Goal: Information Seeking & Learning: Understand process/instructions

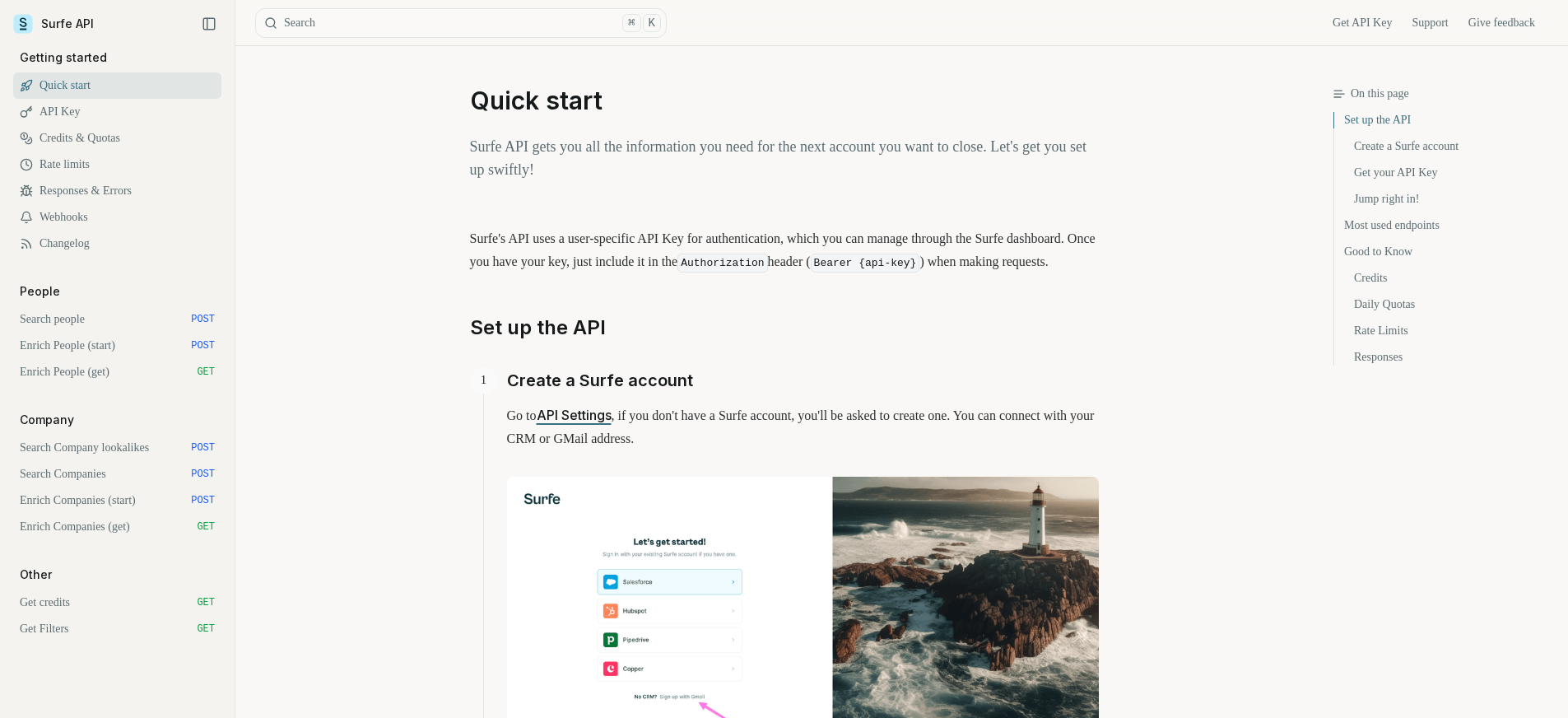
scroll to position [807, 0]
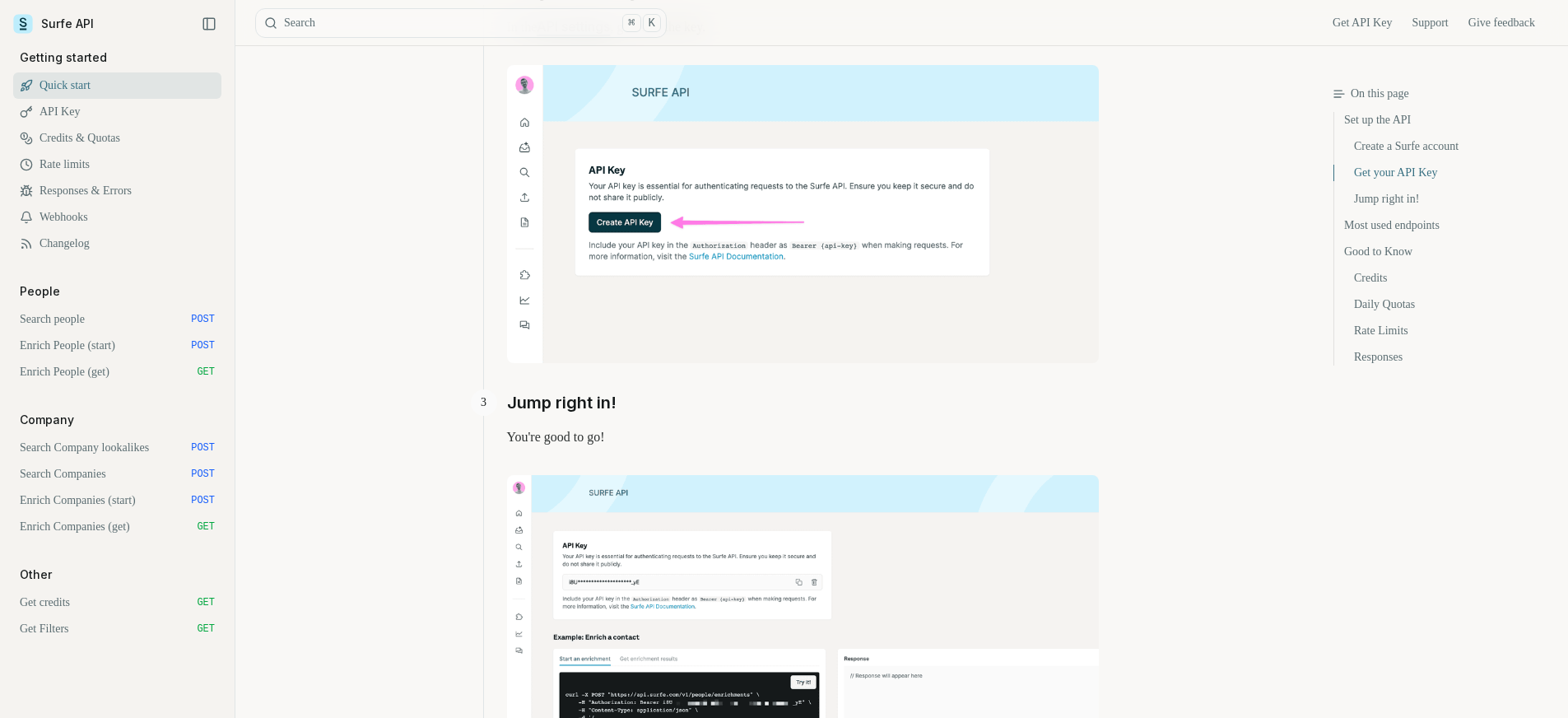
click at [88, 316] on link "Search people POST" at bounding box center [117, 319] width 208 height 26
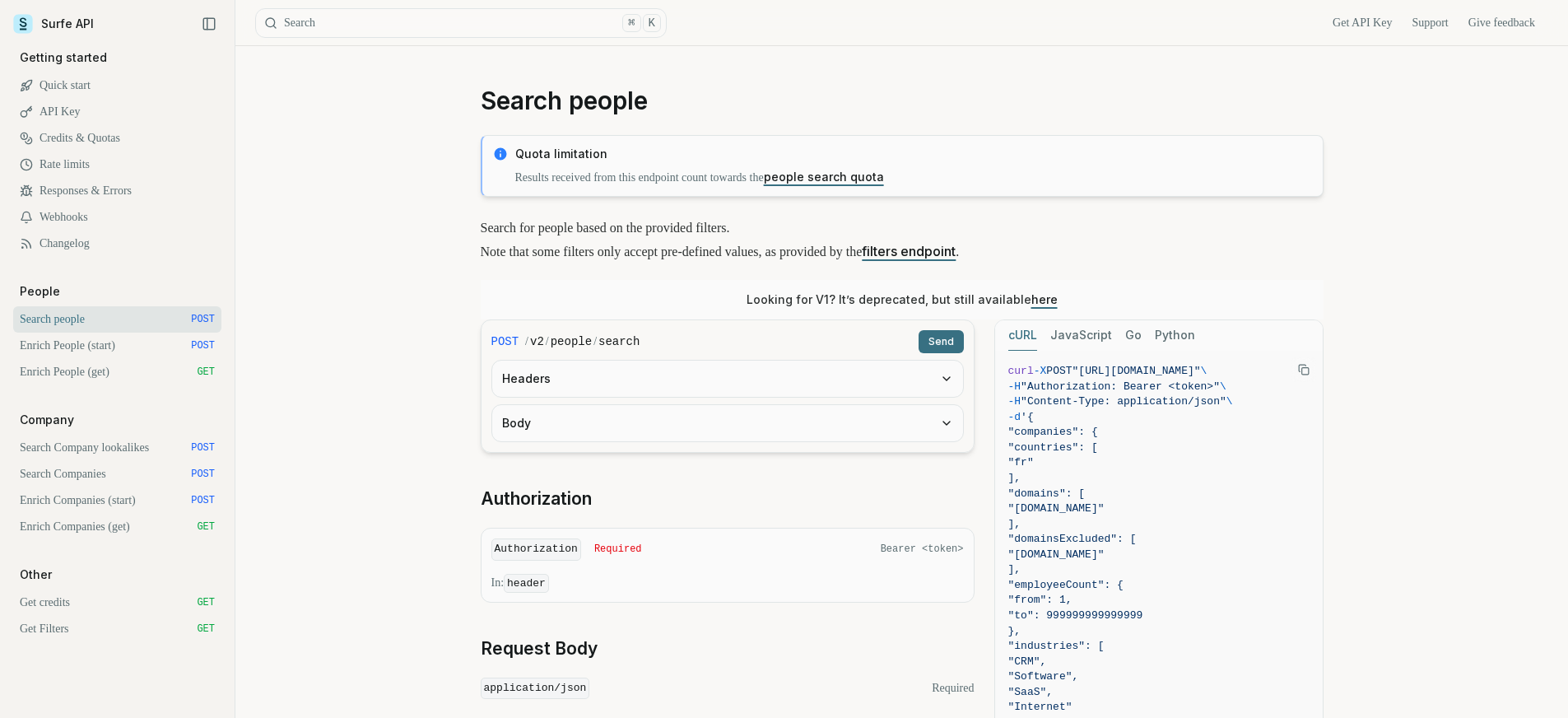
click at [120, 343] on link "Enrich People (start) POST" at bounding box center [117, 345] width 208 height 26
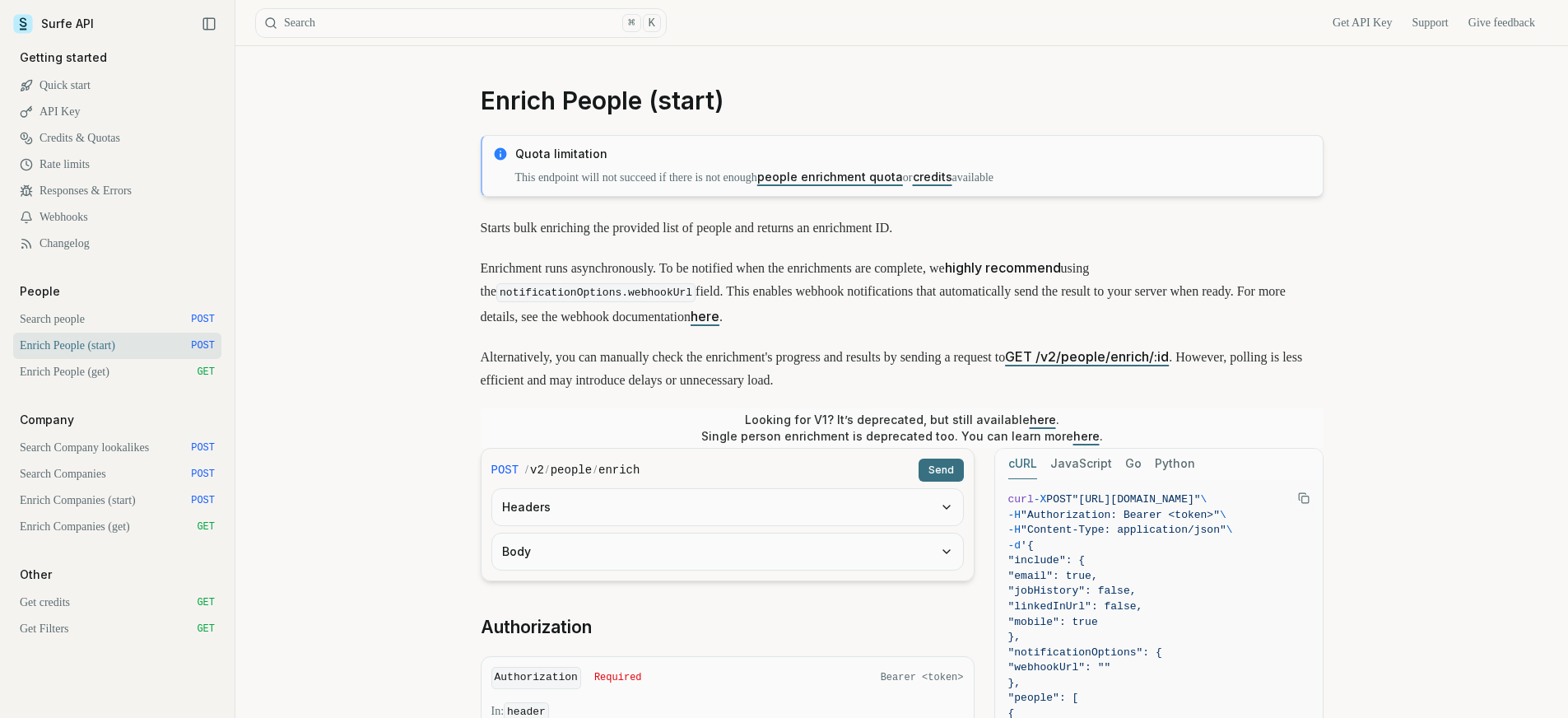
click at [840, 316] on p "Enrichment runs asynchronously. To be notified when the enrichments are complet…" at bounding box center [902, 292] width 843 height 72
click at [863, 318] on p "Enrichment runs asynchronously. To be notified when the enrichments are complet…" at bounding box center [902, 292] width 843 height 72
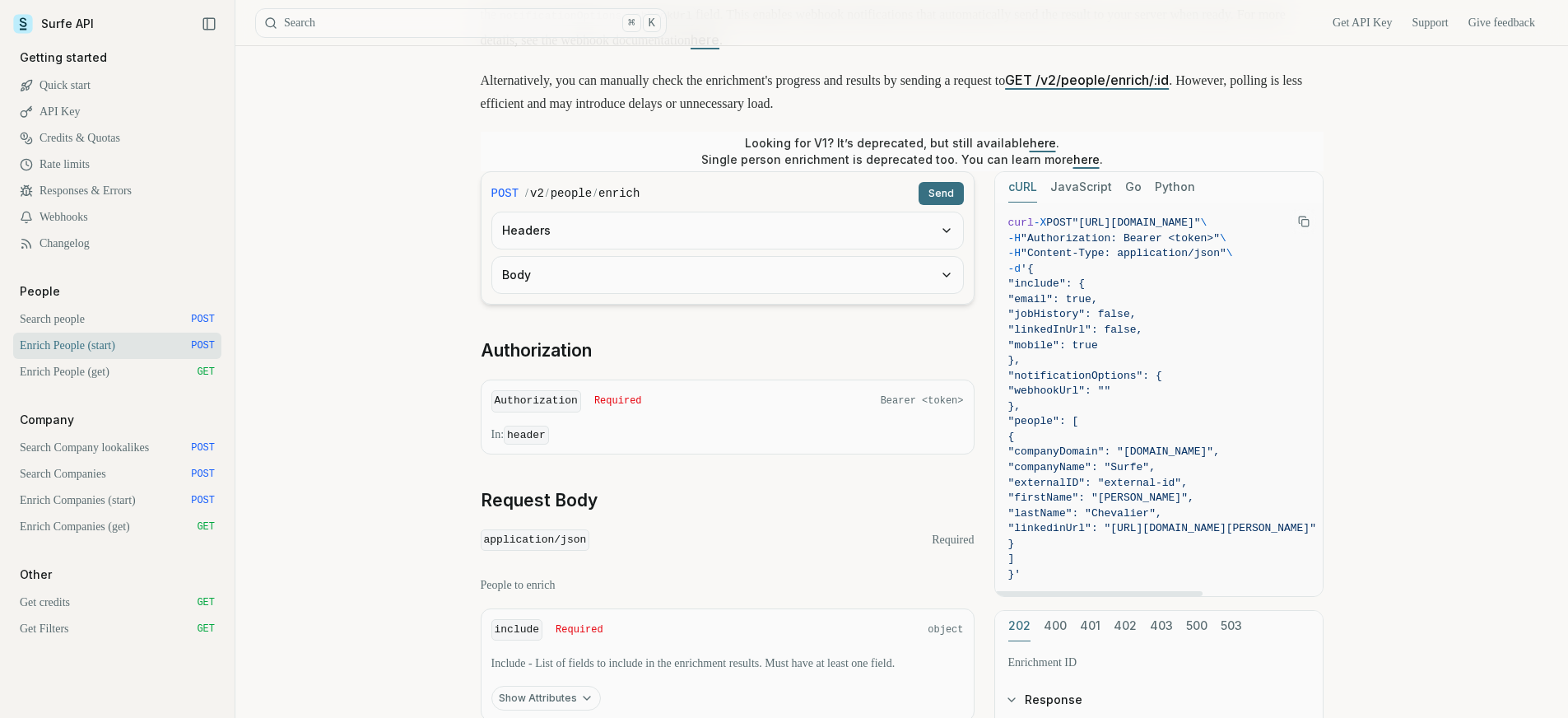
scroll to position [287, 0]
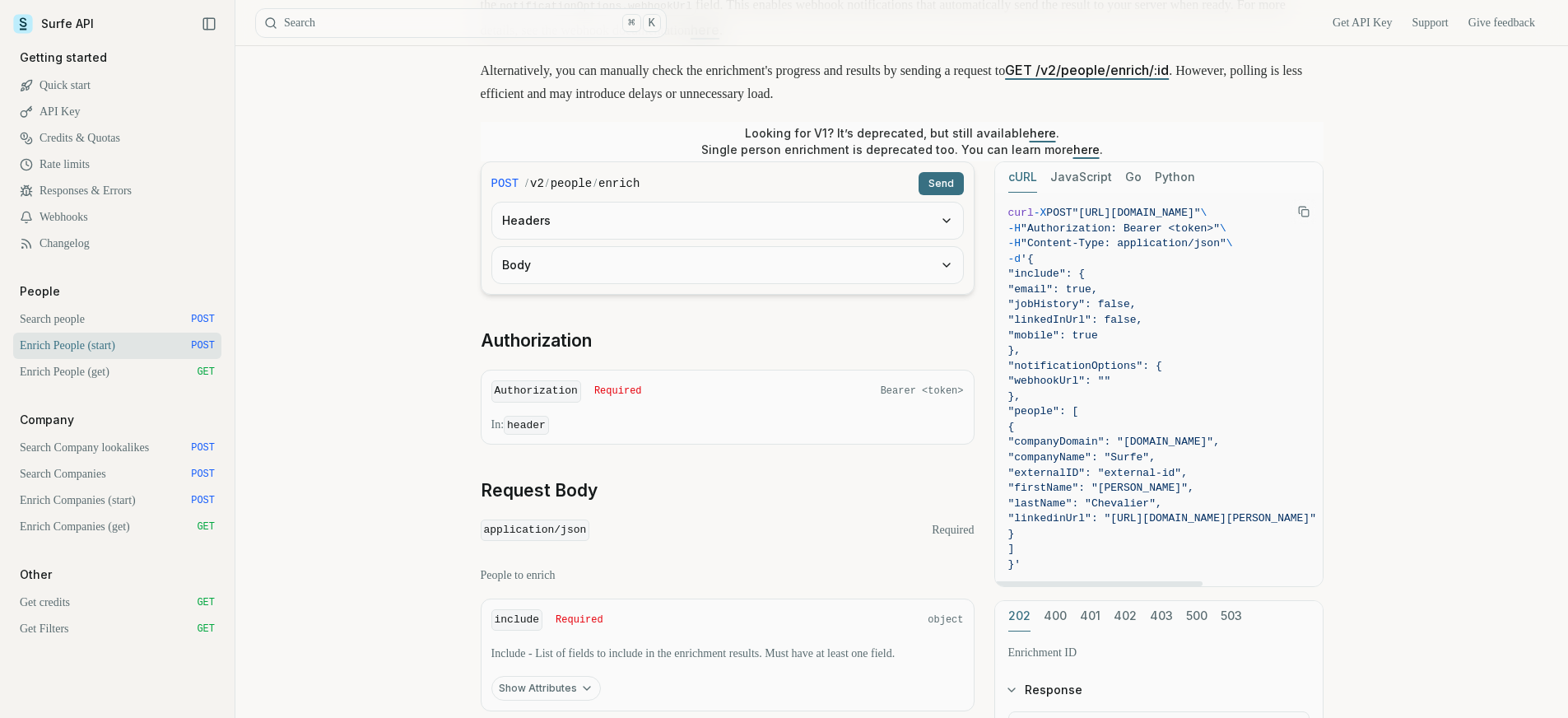
drag, startPoint x: 1025, startPoint y: 533, endPoint x: 1011, endPoint y: 202, distance: 331.3
click at [1011, 206] on code "curl -X POST "[URL][DOMAIN_NAME]" \ -H "Authorization: Bearer <token>" \ -H "Co…" at bounding box center [1162, 390] width 308 height 368
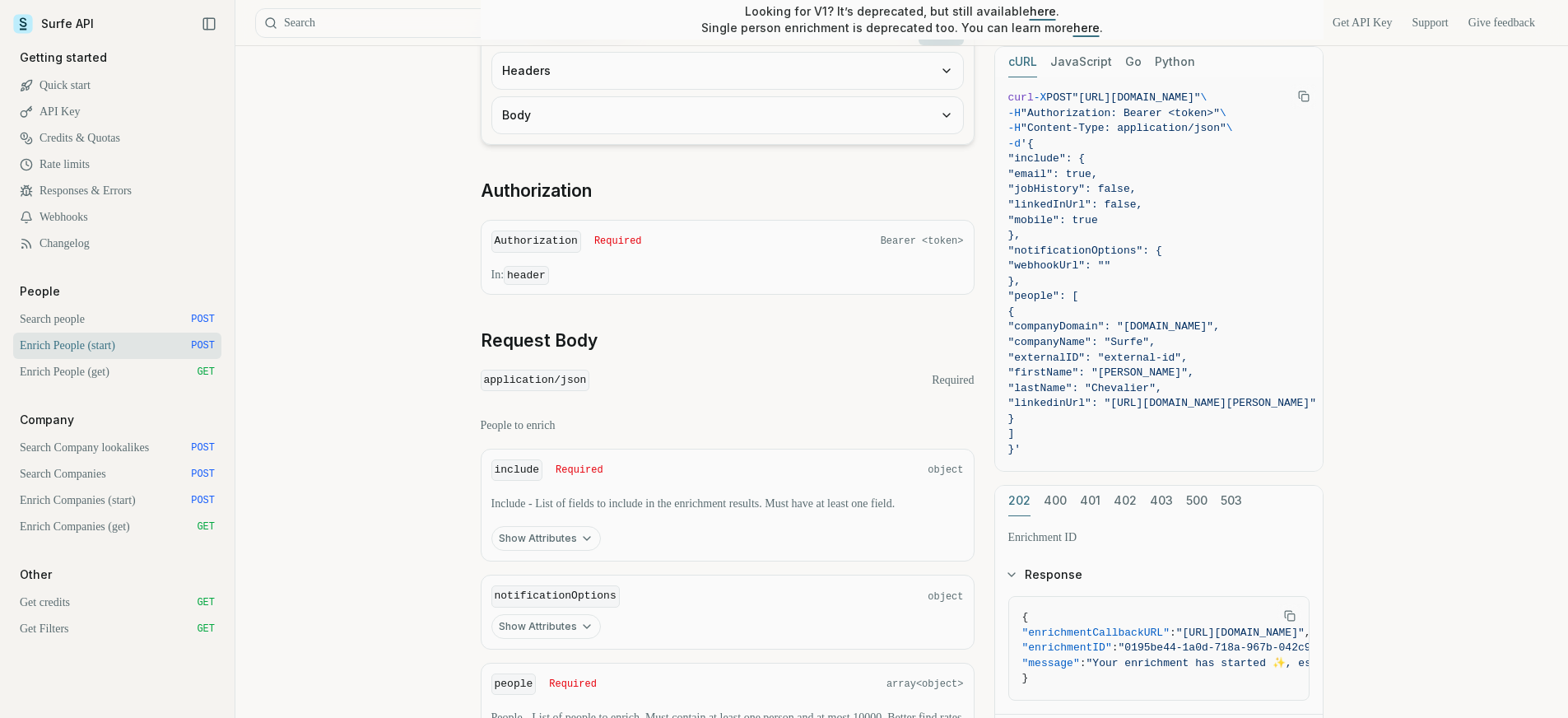
click at [827, 330] on h2 "Request Body" at bounding box center [727, 340] width 494 height 23
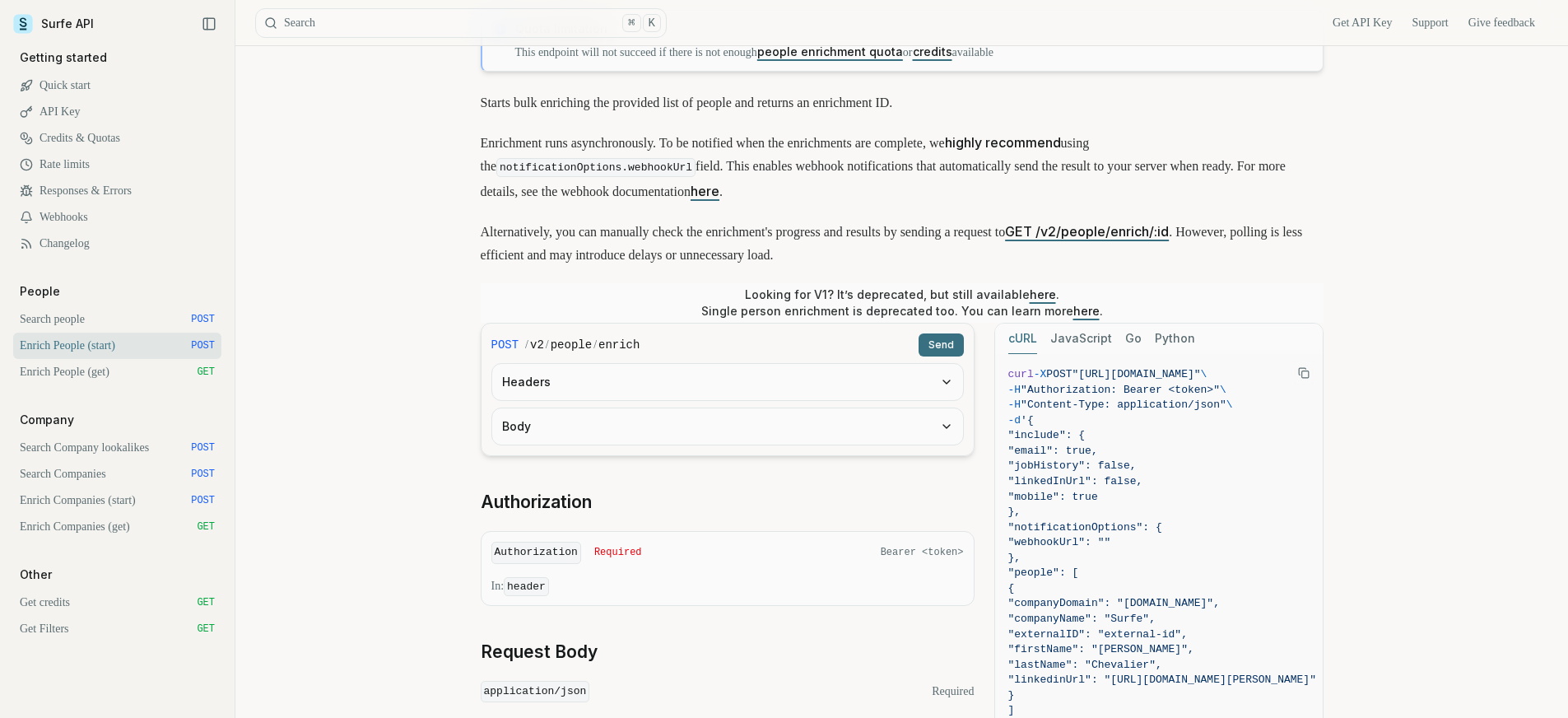
scroll to position [0, 0]
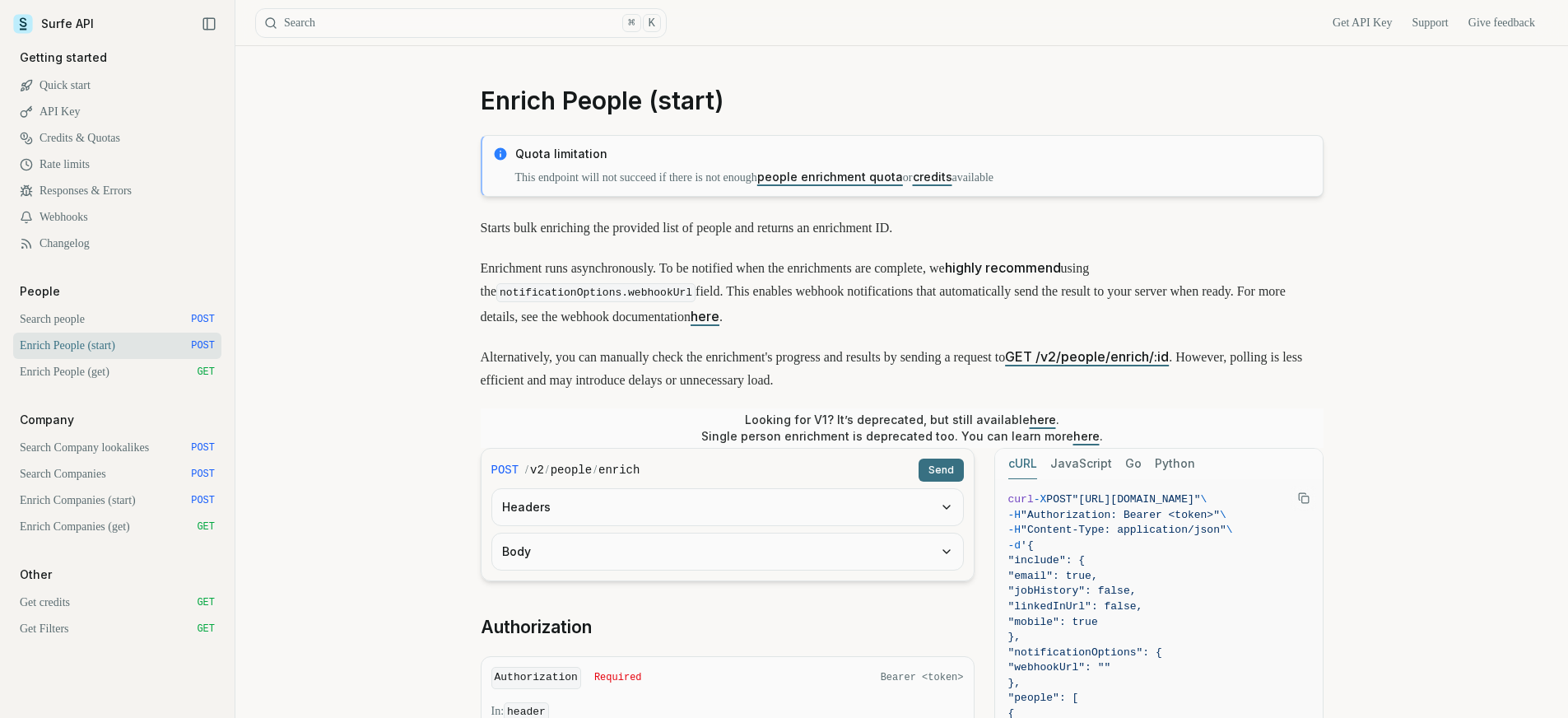
click at [288, 368] on div "Enrich People (start) Quota limitation This endpoint will not succeed if there …" at bounding box center [902, 701] width 1333 height 1310
click at [84, 322] on link "Search people POST" at bounding box center [117, 319] width 208 height 26
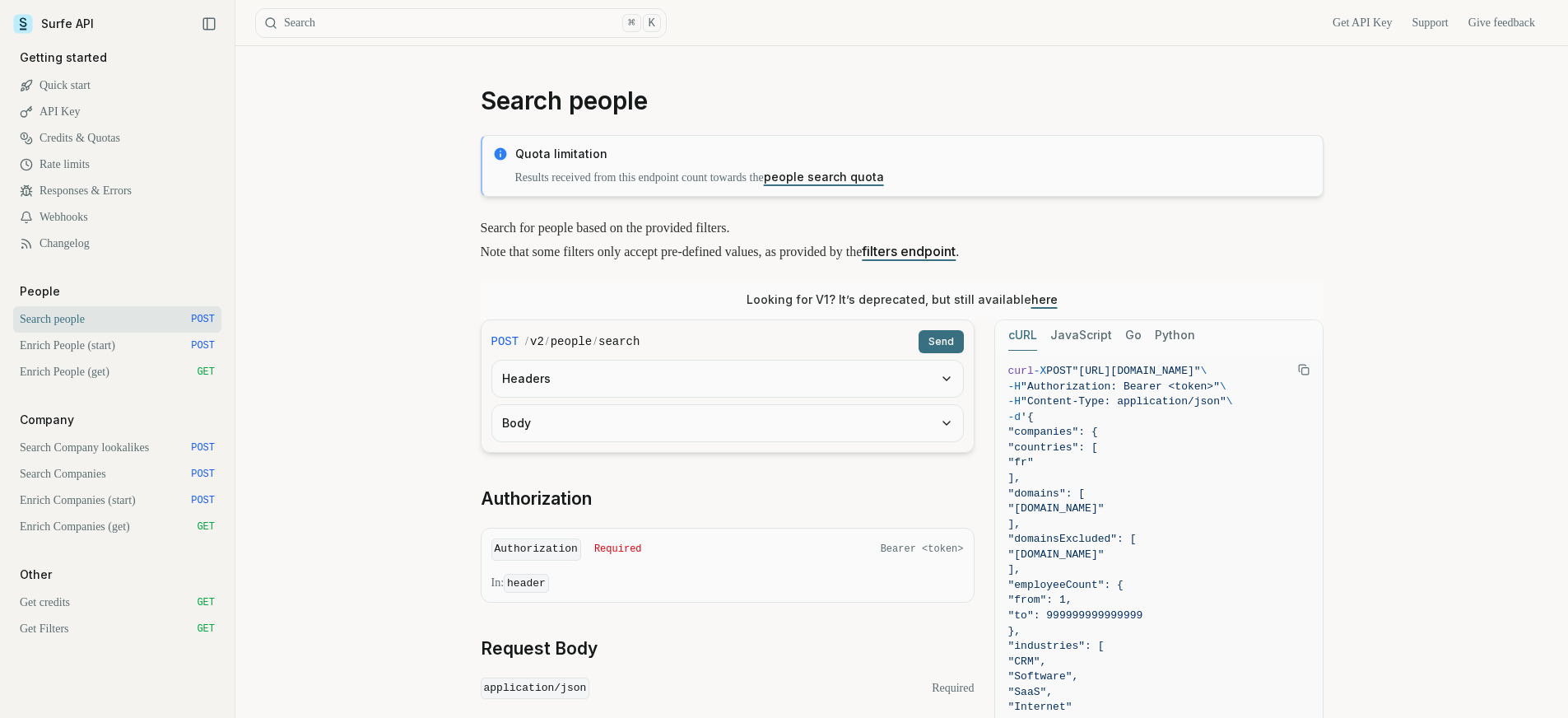
click at [88, 348] on link "Enrich People (start) POST" at bounding box center [117, 345] width 208 height 26
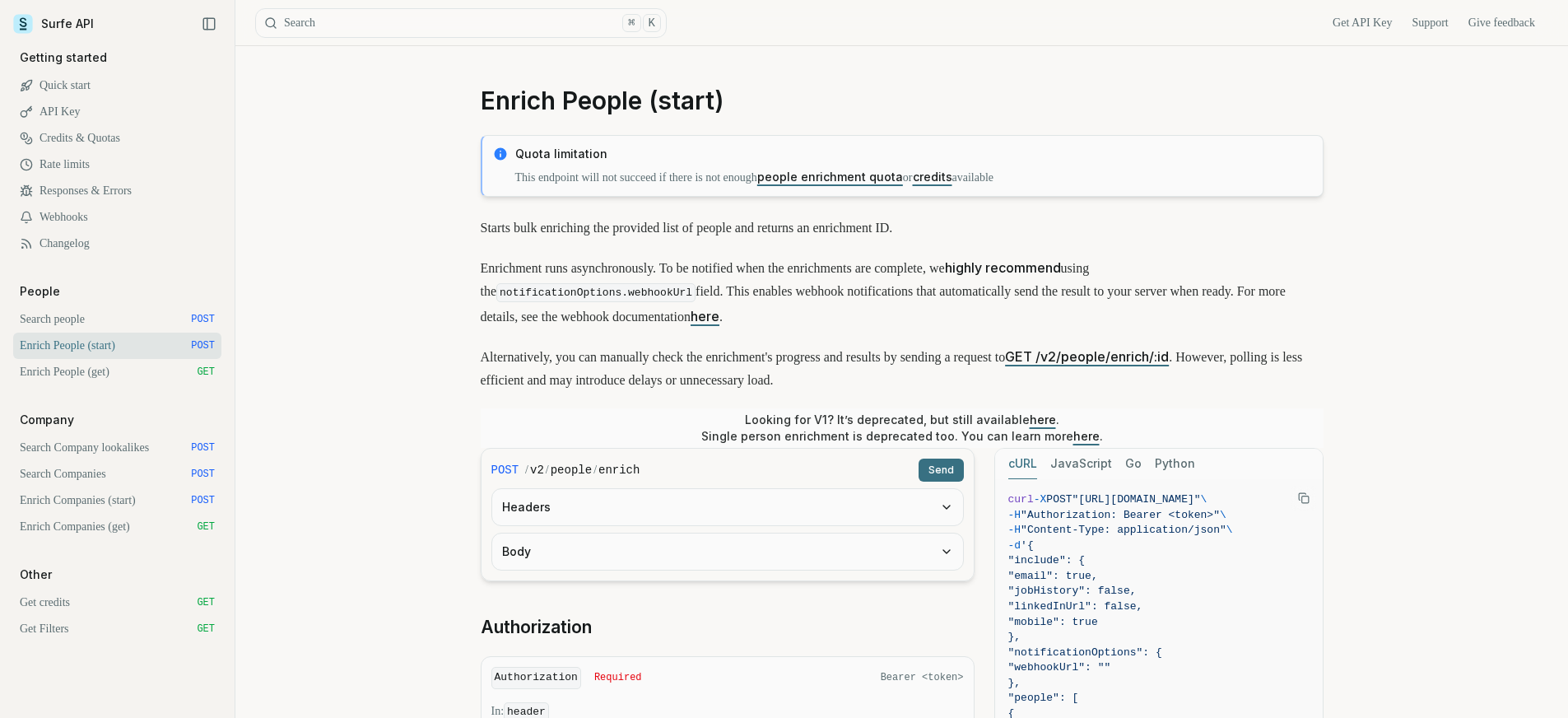
click at [88, 368] on link "Enrich People (get) GET" at bounding box center [117, 372] width 208 height 26
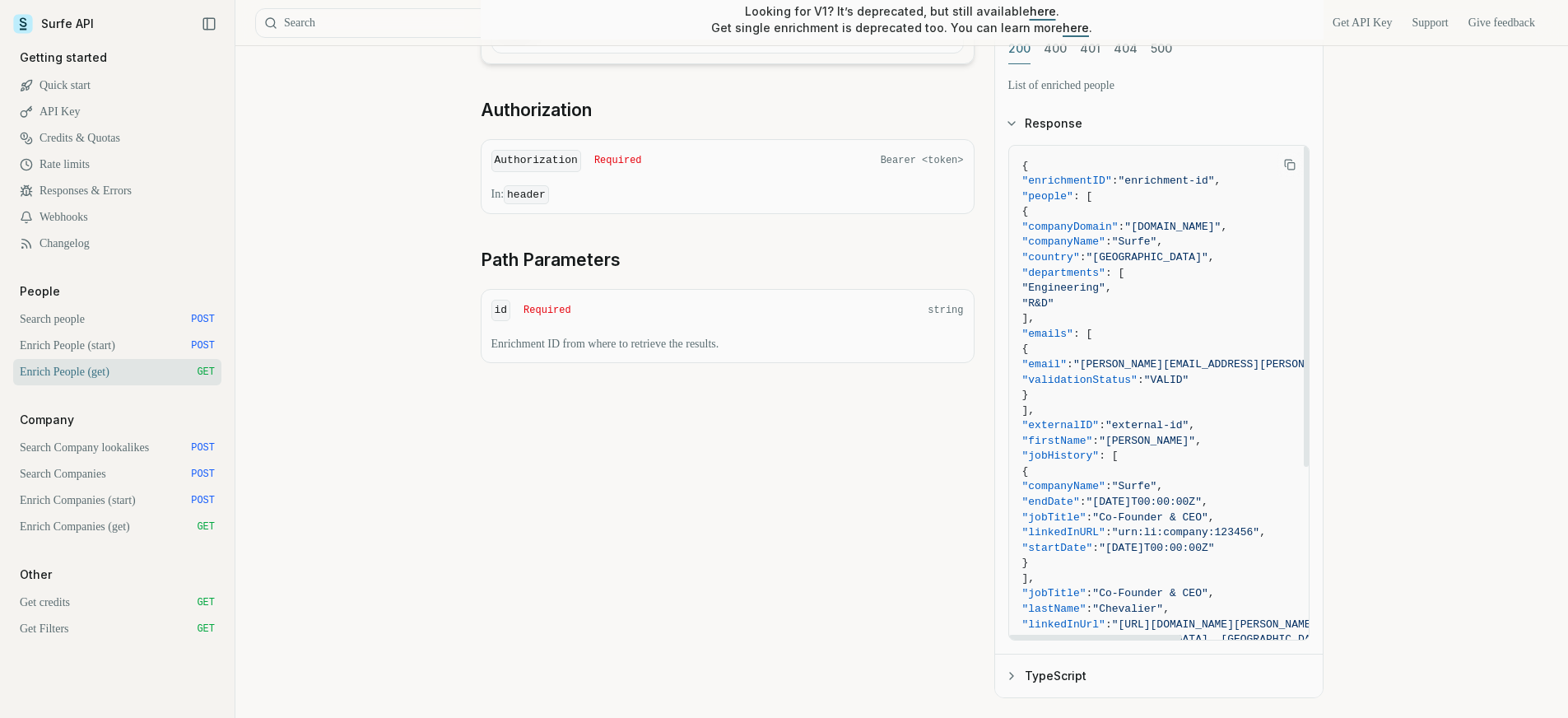
click at [1287, 165] on rect "Copy Text" at bounding box center [1291, 166] width 7 height 7
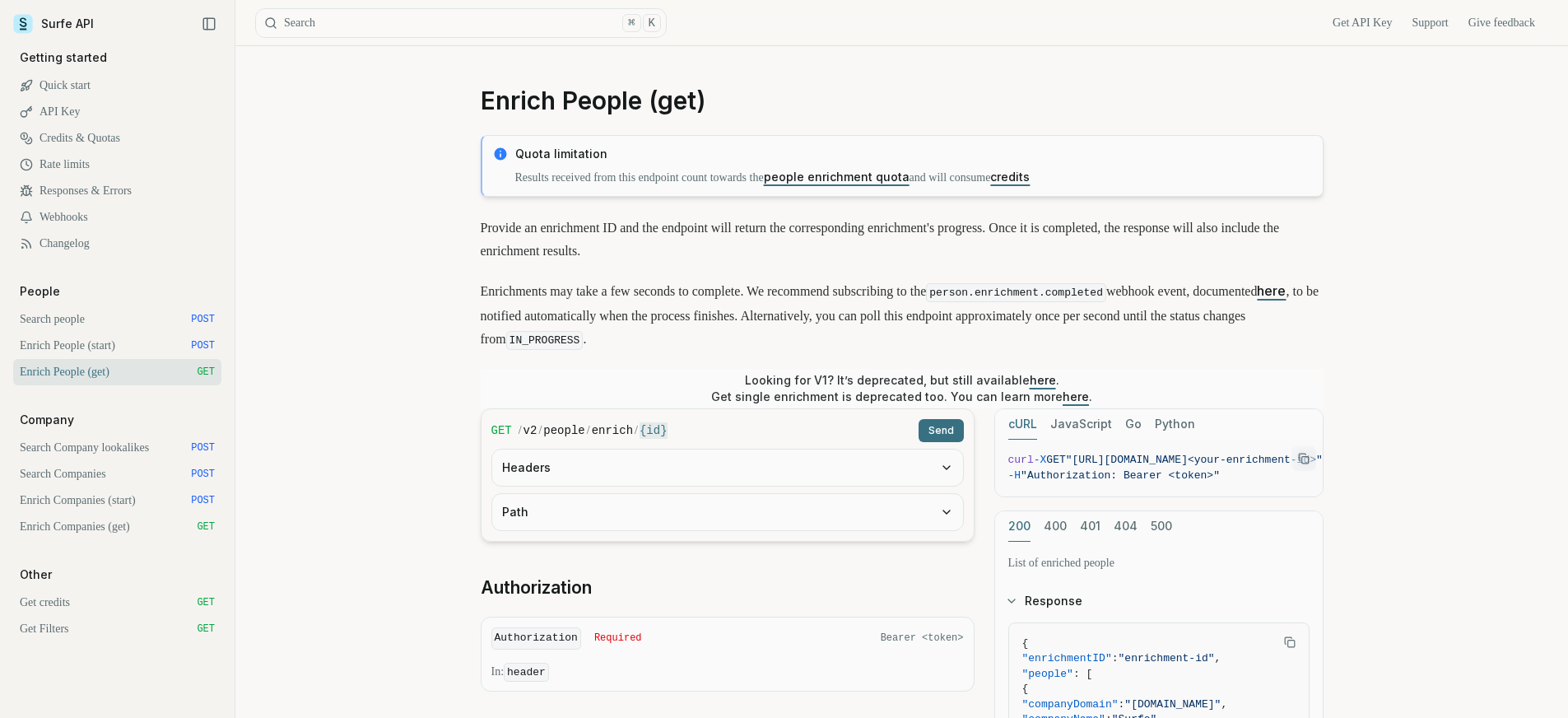
click at [1023, 427] on button "cURL" at bounding box center [1023, 425] width 29 height 31
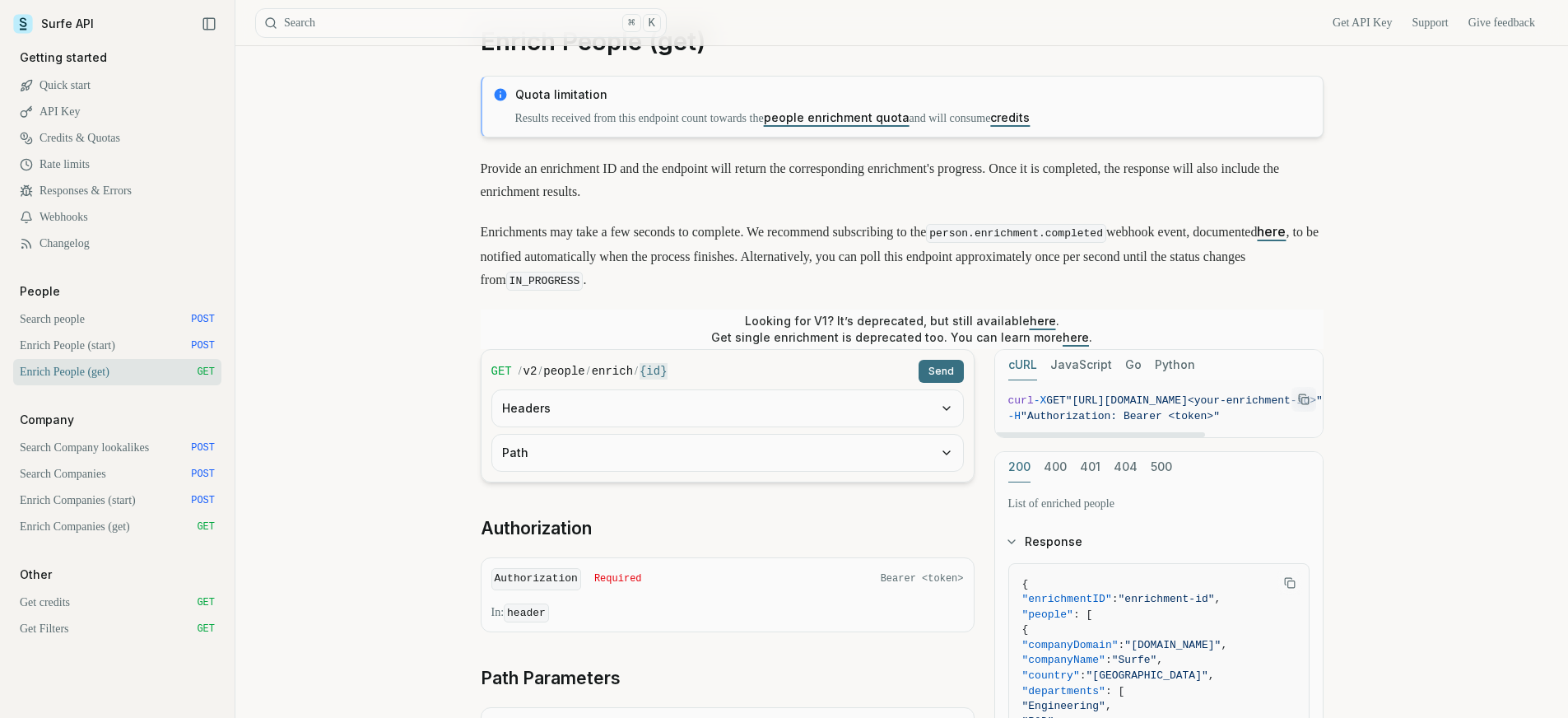
scroll to position [128, 0]
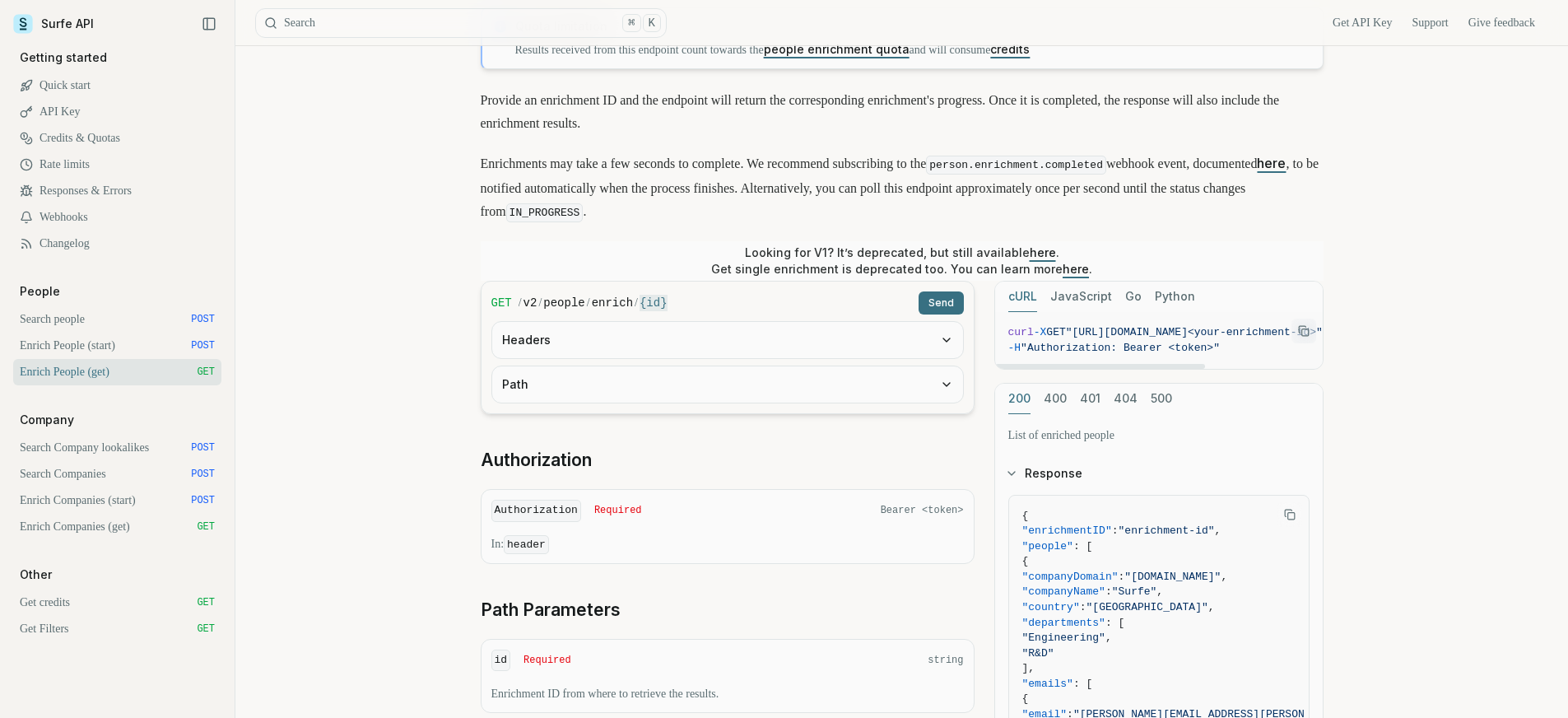
click at [1298, 333] on icon "Copy Text" at bounding box center [1304, 331] width 12 height 12
drag, startPoint x: 1257, startPoint y: 329, endPoint x: 1379, endPoint y: 328, distance: 122.0
click at [1379, 328] on div "Enrich People (get) Quota limitation Results received from this endpoint count …" at bounding box center [902, 546] width 1333 height 1256
click at [1160, 332] on span ""[URL][DOMAIN_NAME]<your-enrichment-id>"" at bounding box center [1175, 332] width 257 height 13
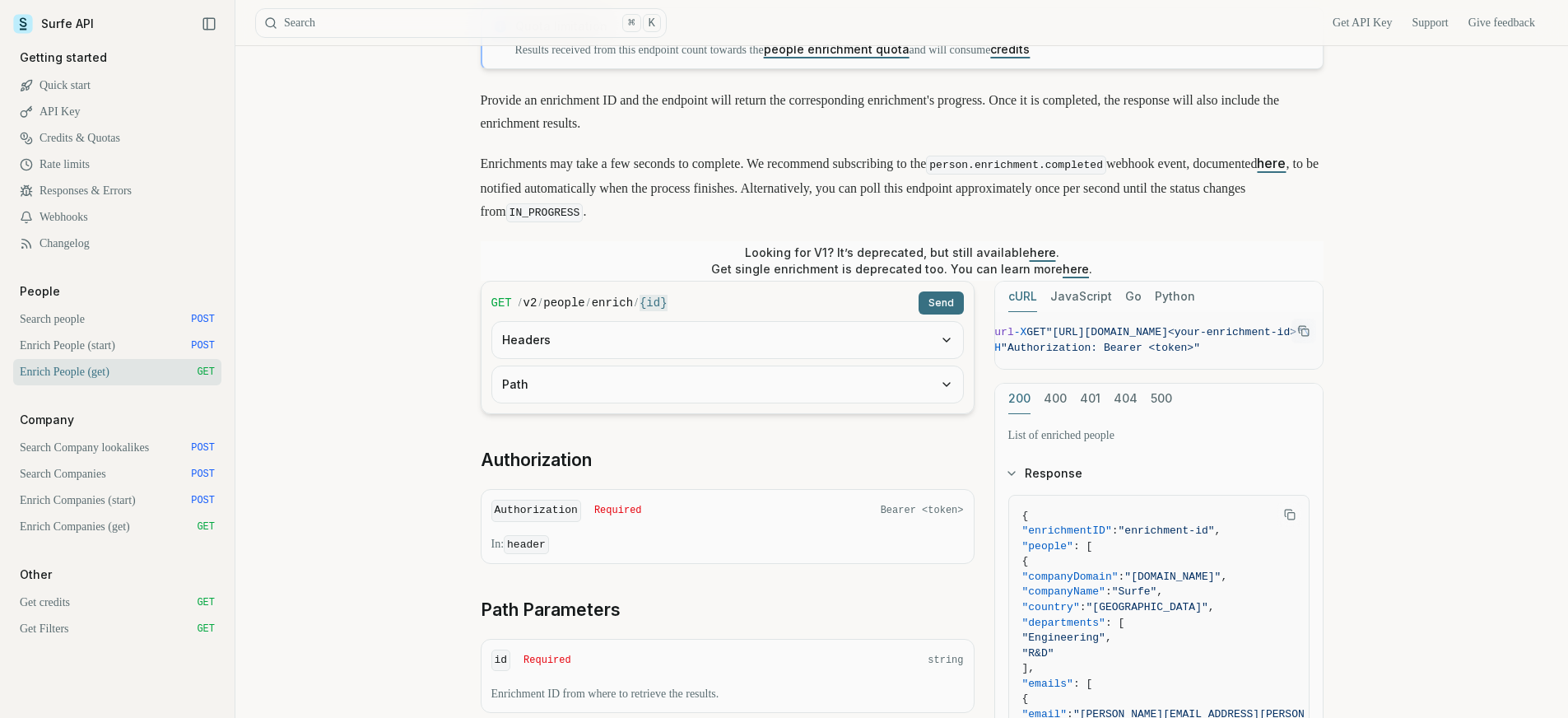
click at [633, 339] on button "Headers" at bounding box center [727, 339] width 470 height 37
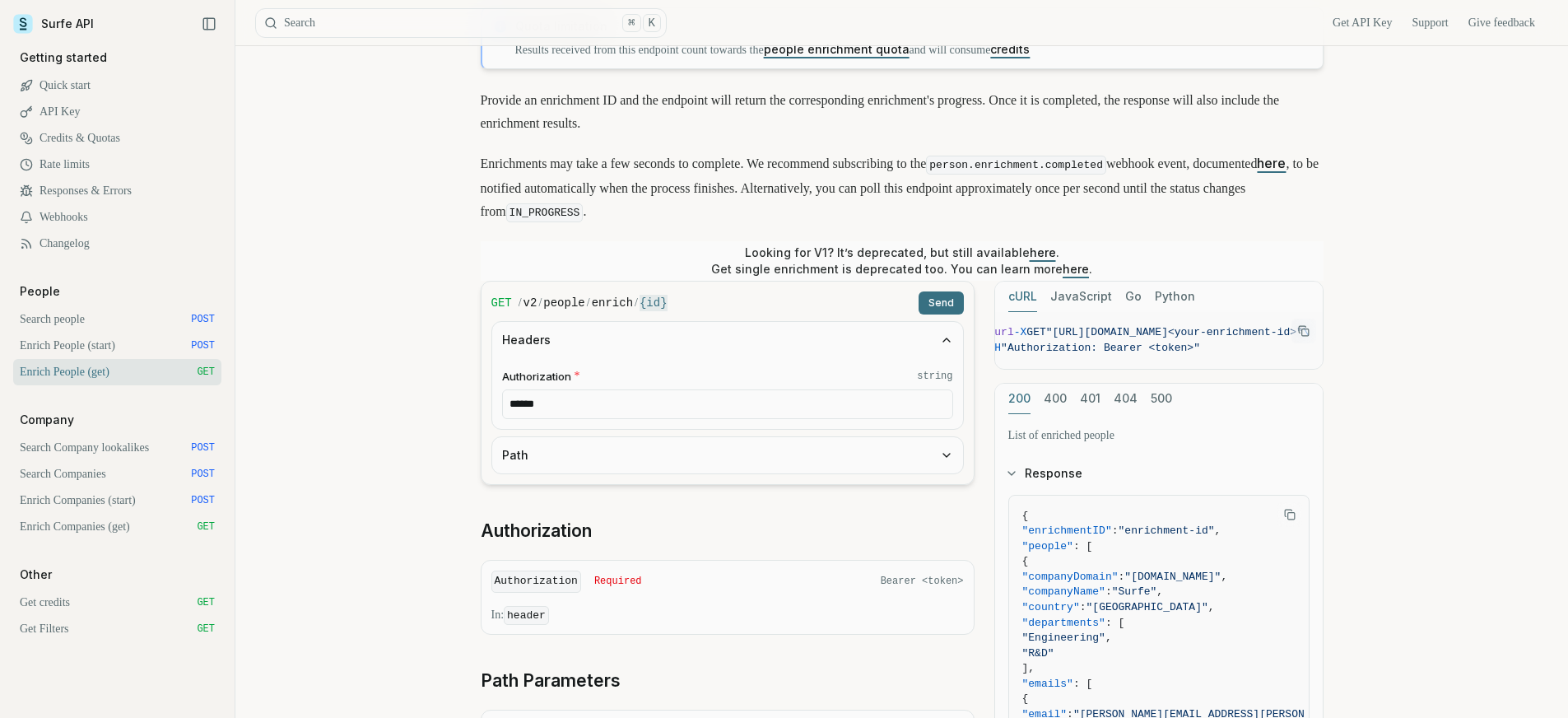
click at [615, 454] on button "Path" at bounding box center [727, 455] width 470 height 37
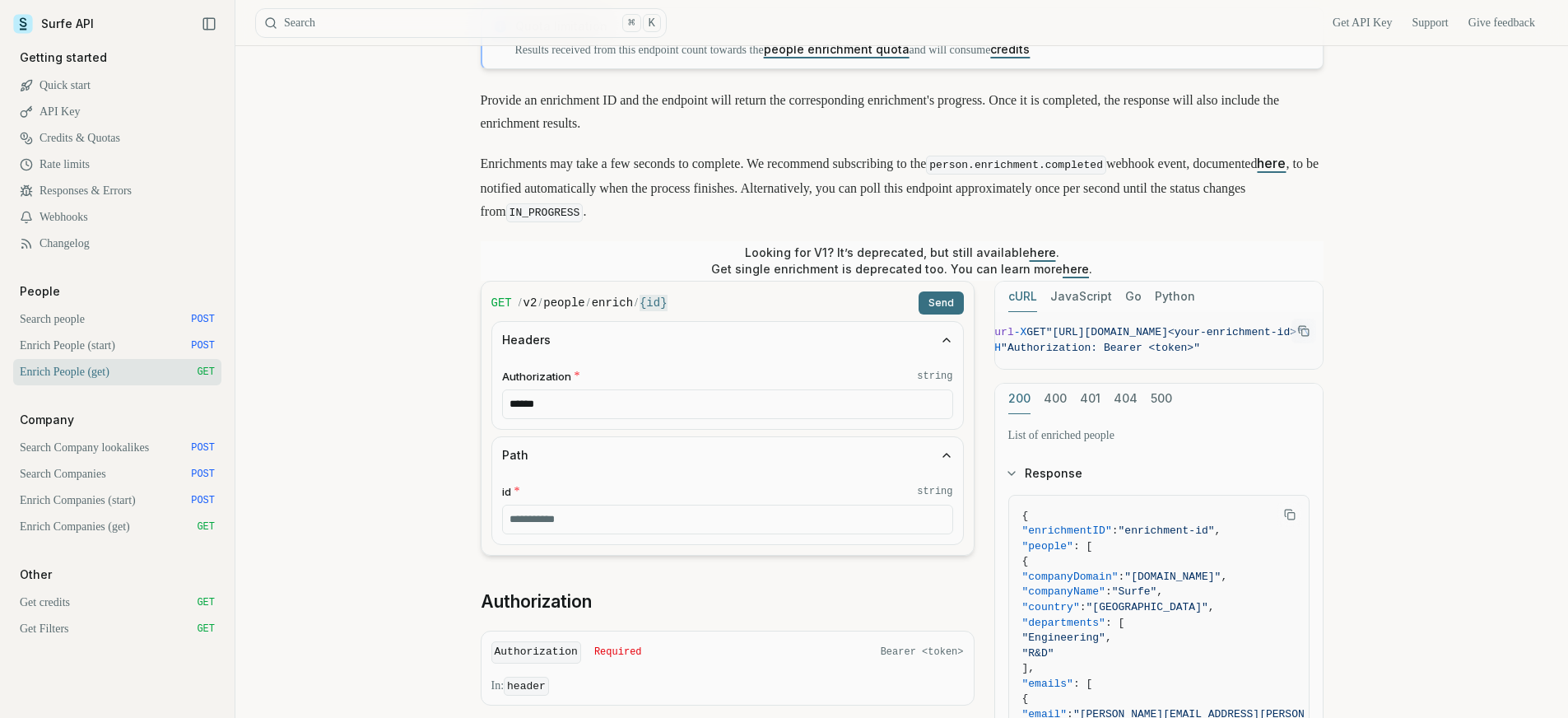
click at [617, 515] on input "id * string" at bounding box center [727, 519] width 451 height 30
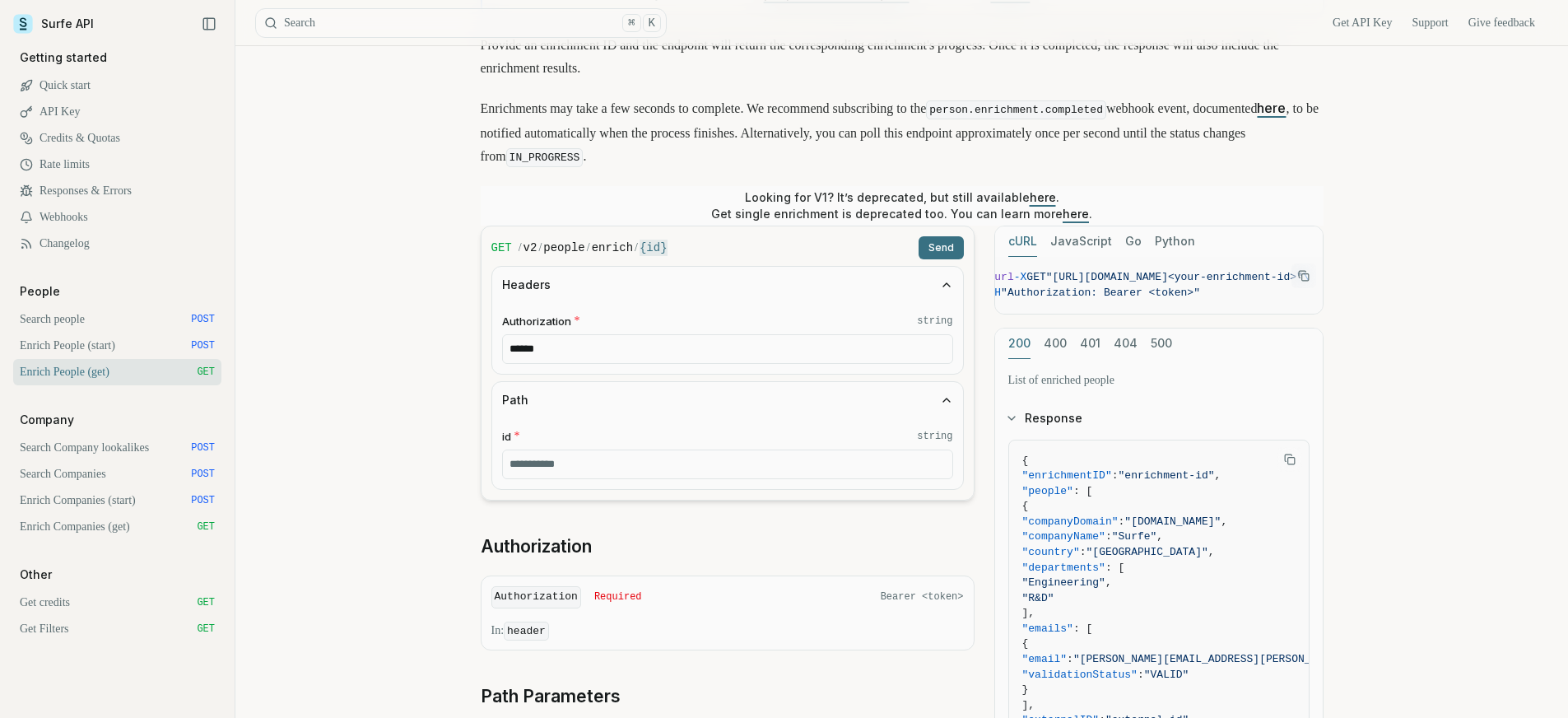
scroll to position [0, 0]
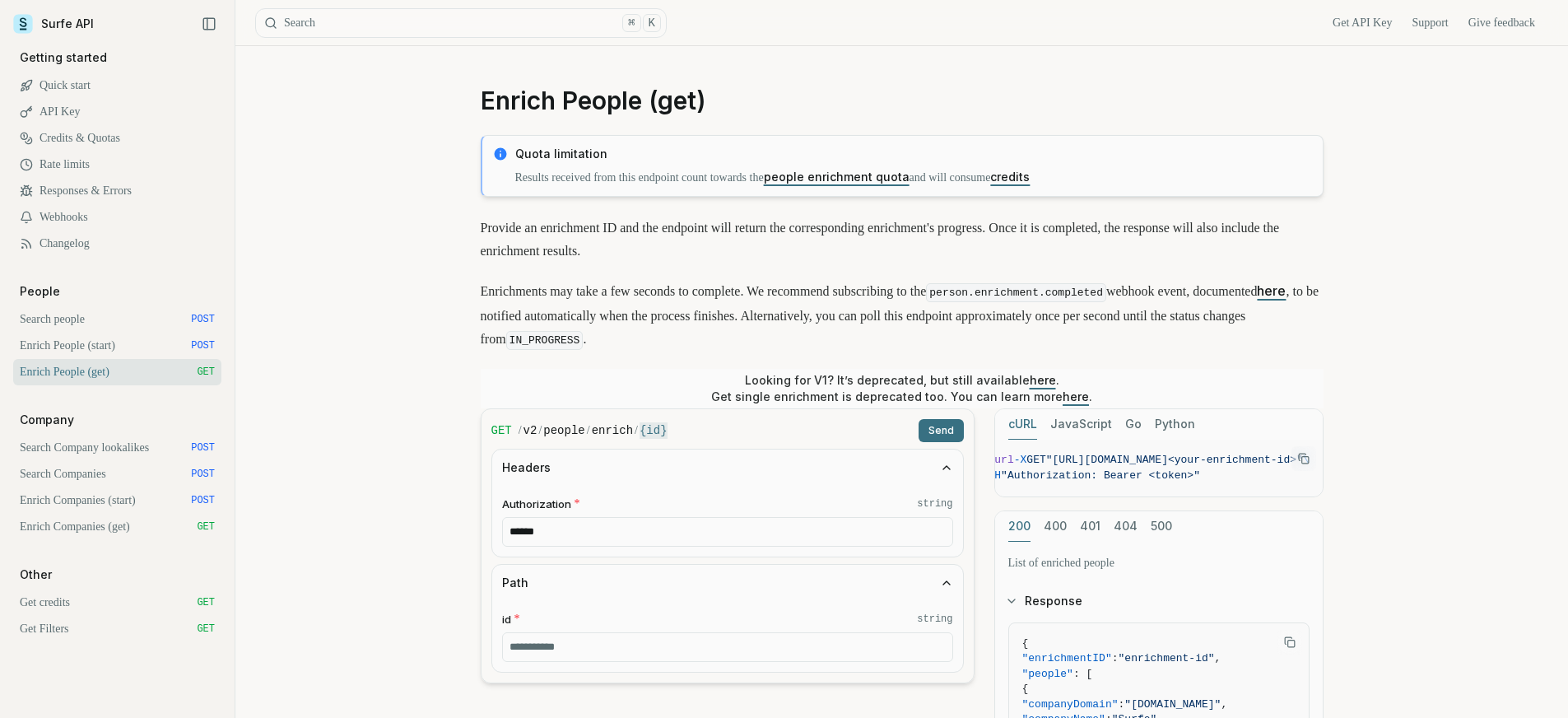
click at [909, 179] on link "people enrichment quota" at bounding box center [836, 176] width 145 height 14
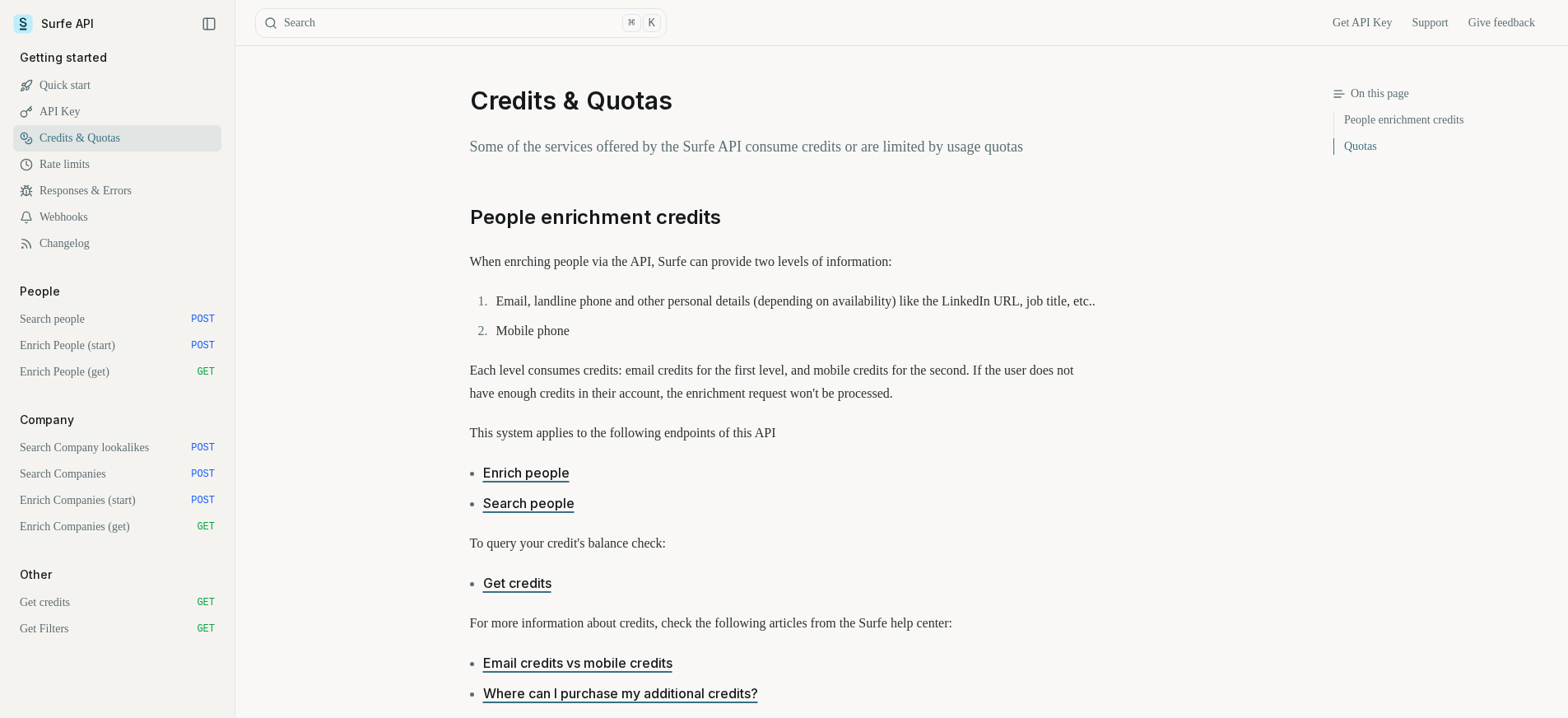
scroll to position [695, 0]
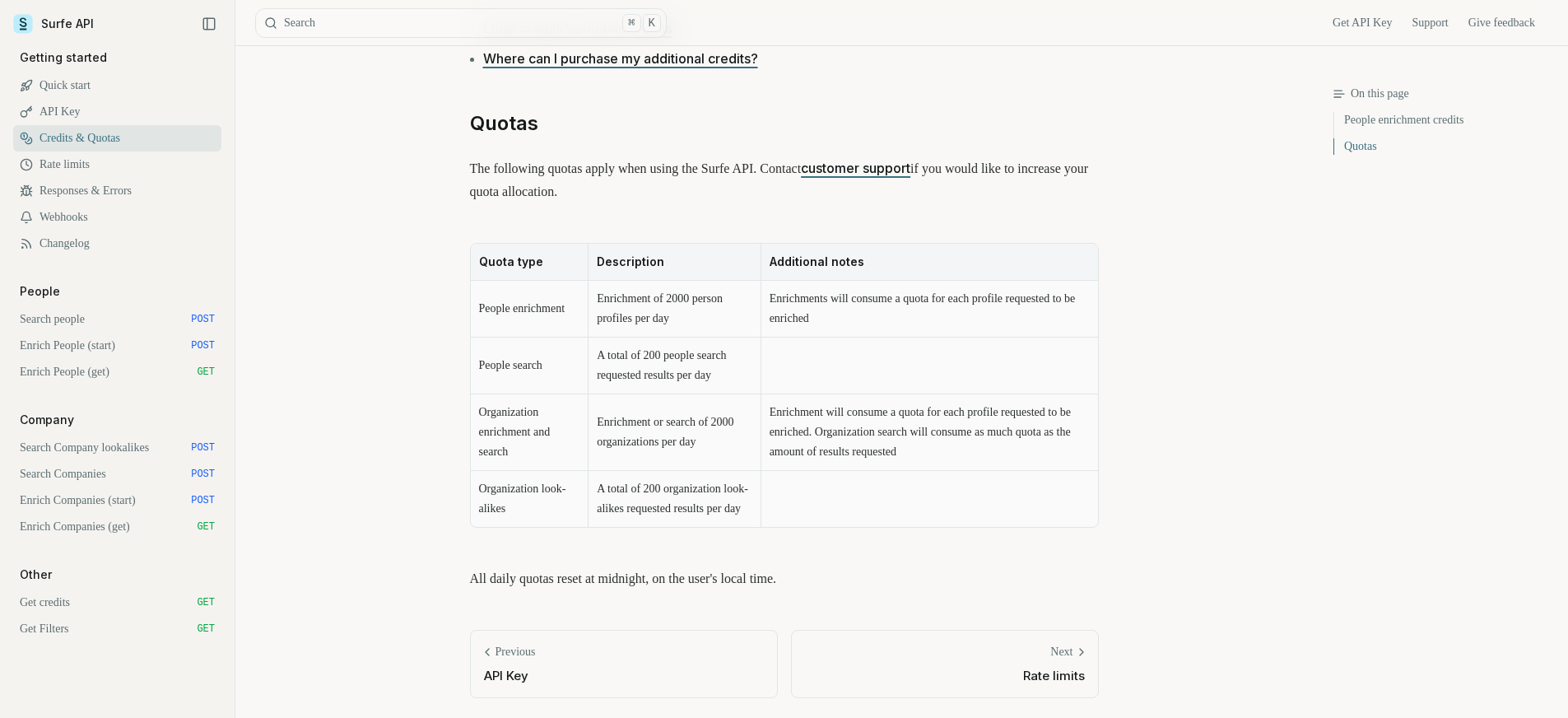
click at [148, 344] on link "Enrich People (start) POST" at bounding box center [117, 345] width 208 height 26
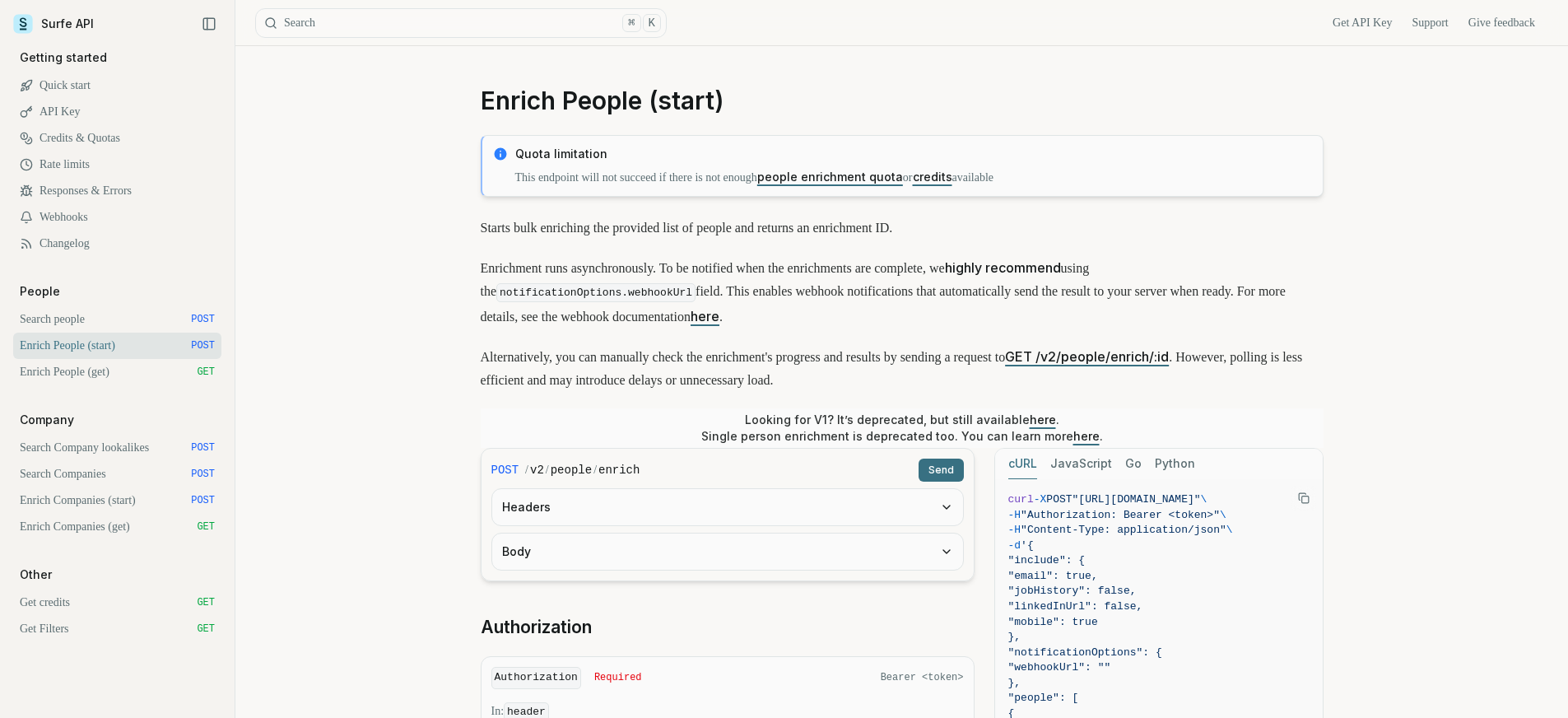
click at [134, 367] on link "Enrich People (get) GET" at bounding box center [117, 372] width 208 height 26
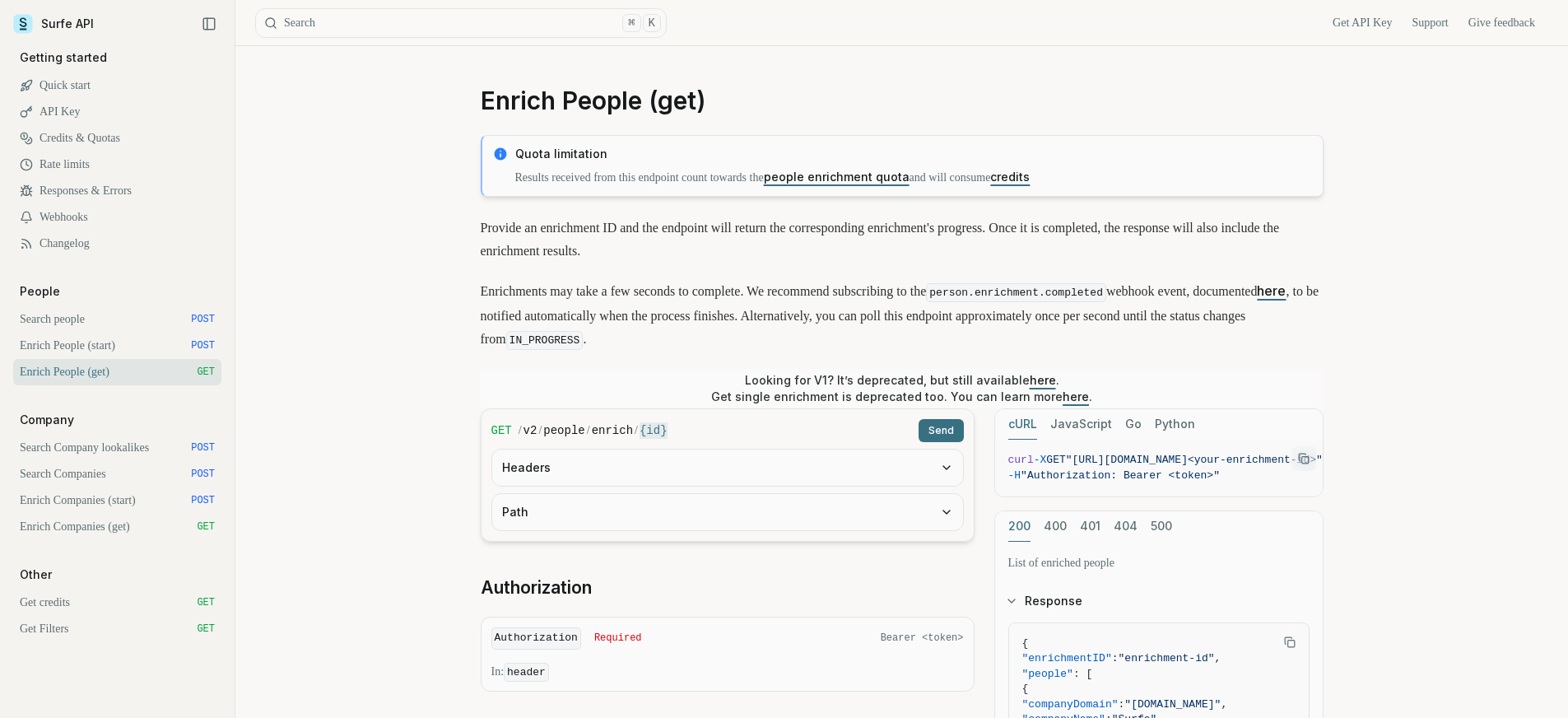
click at [138, 348] on link "Enrich People (start) POST" at bounding box center [117, 345] width 208 height 26
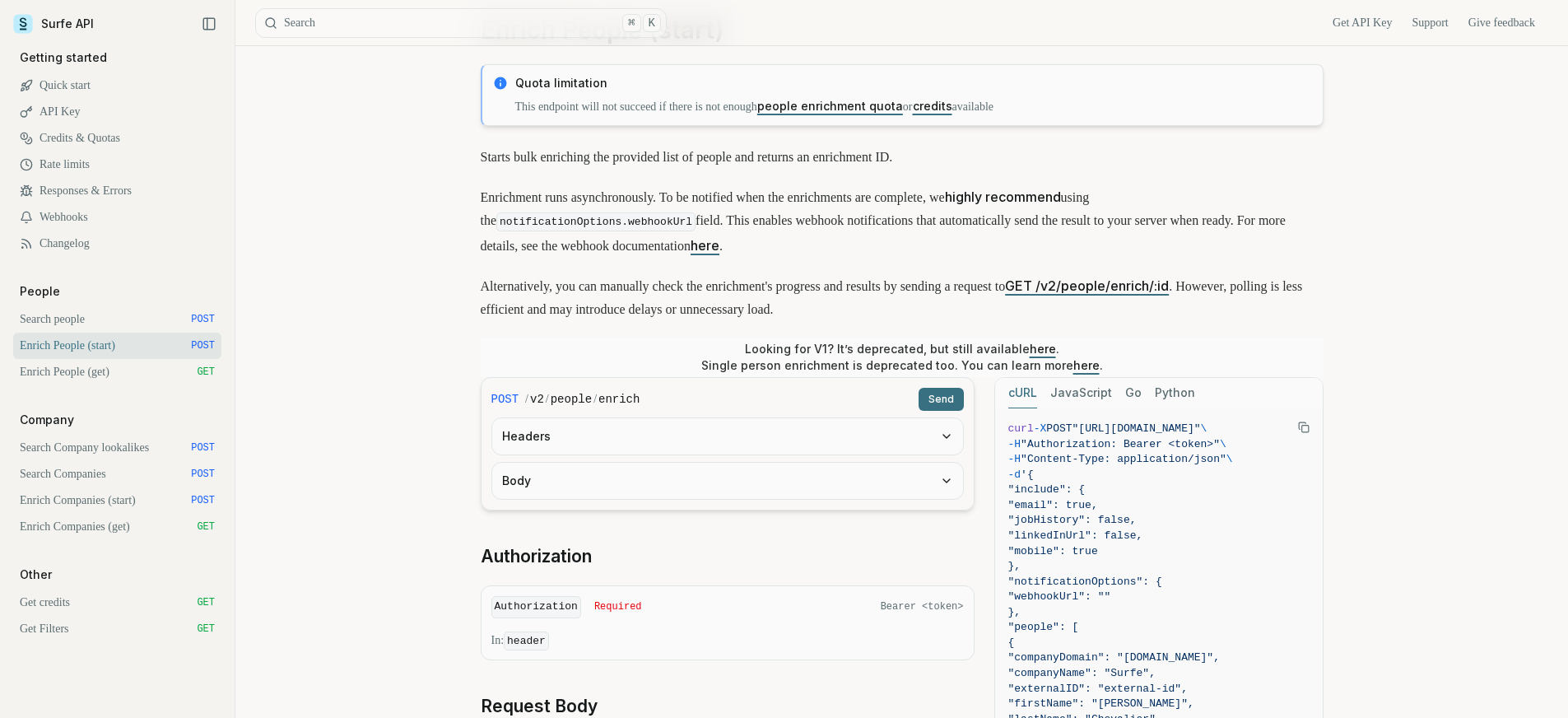
scroll to position [143, 0]
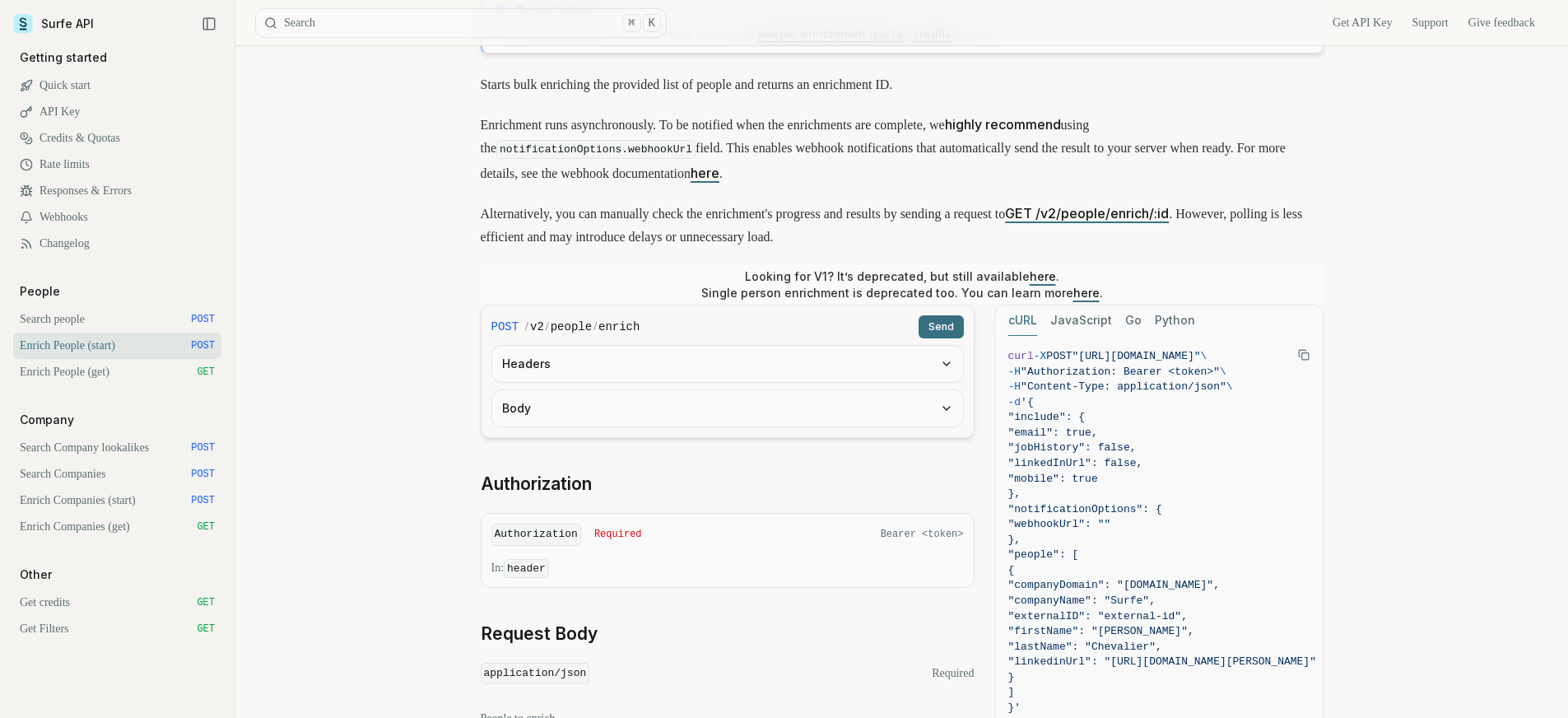
click at [1308, 353] on rect "Copy Text" at bounding box center [1305, 356] width 7 height 7
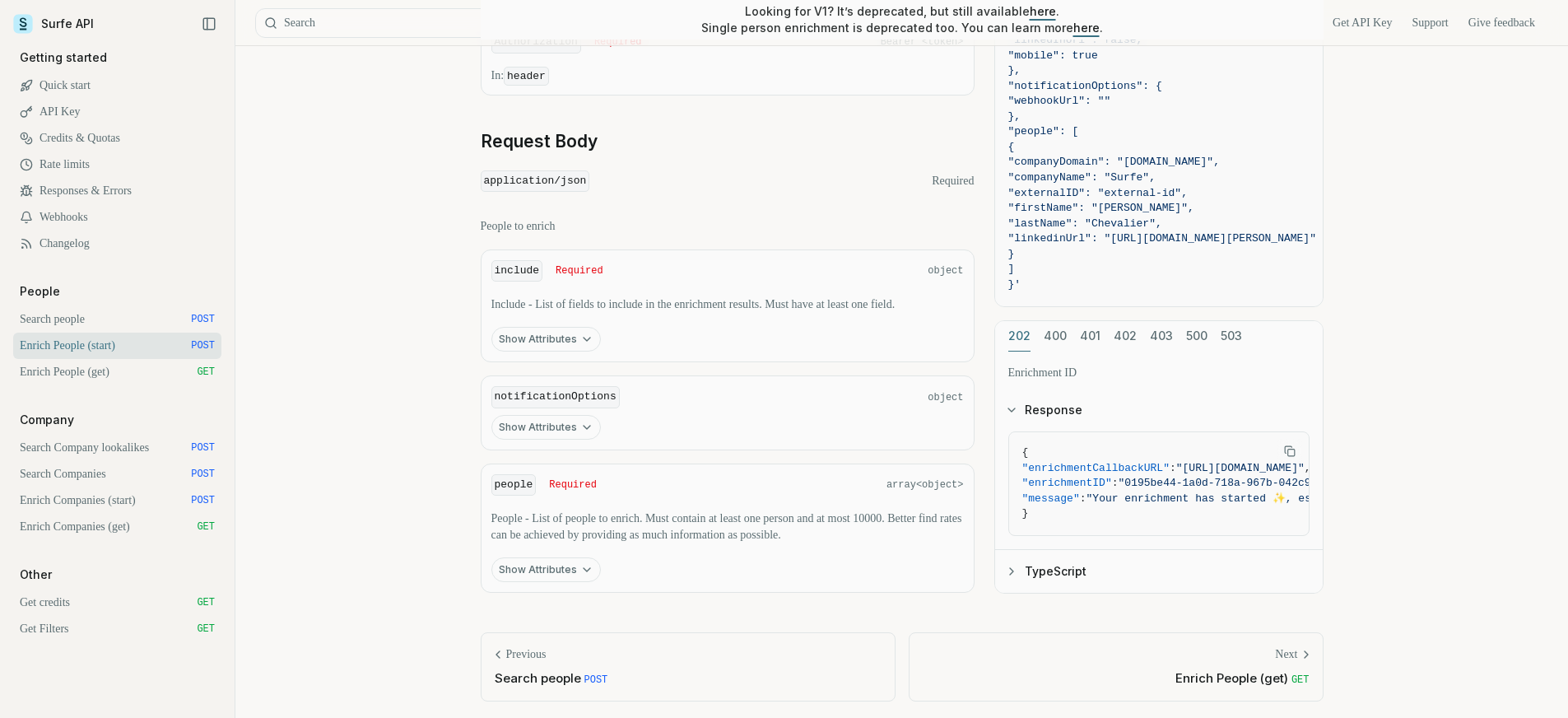
scroll to position [61, 0]
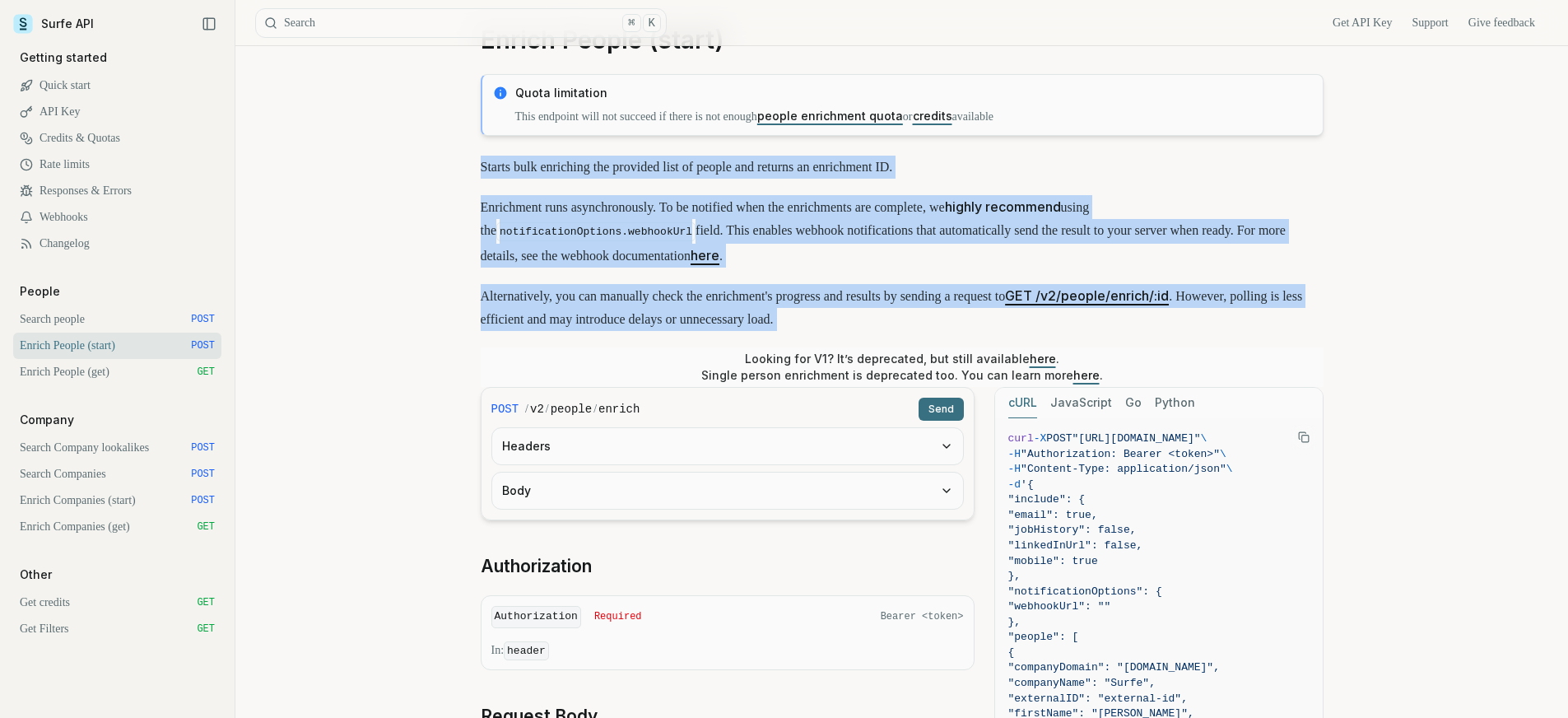
drag, startPoint x: 482, startPoint y: 162, endPoint x: 1125, endPoint y: 328, distance: 664.1
click at [1125, 328] on div "Quota limitation This endpoint will not succeed if there is not enough people e…" at bounding box center [902, 620] width 843 height 1093
drag, startPoint x: 1084, startPoint y: 325, endPoint x: 402, endPoint y: 163, distance: 701.0
click at [402, 163] on div "Enrich People (start) Quota limitation This endpoint will not succeed if there …" at bounding box center [902, 641] width 1333 height 1310
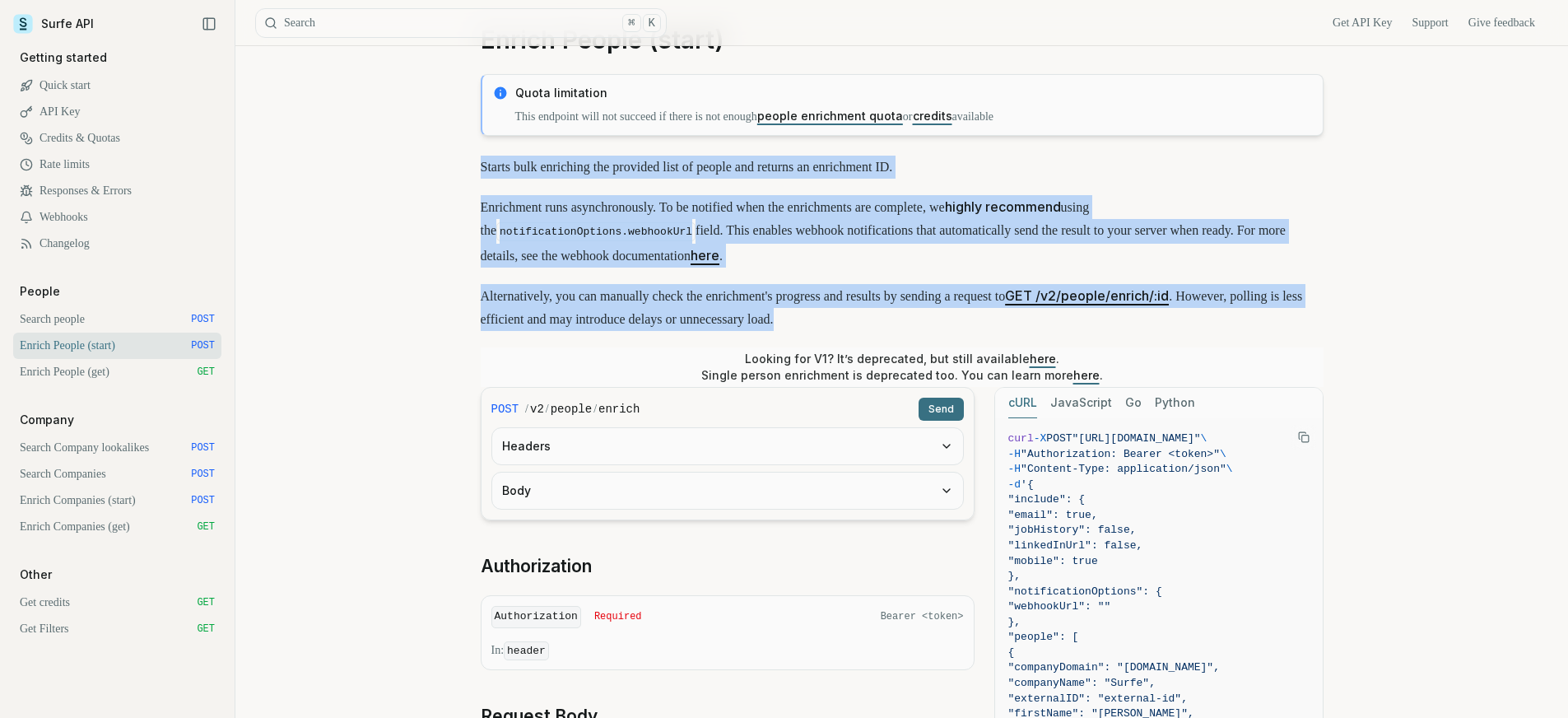
click at [92, 320] on link "Search people POST" at bounding box center [117, 319] width 208 height 26
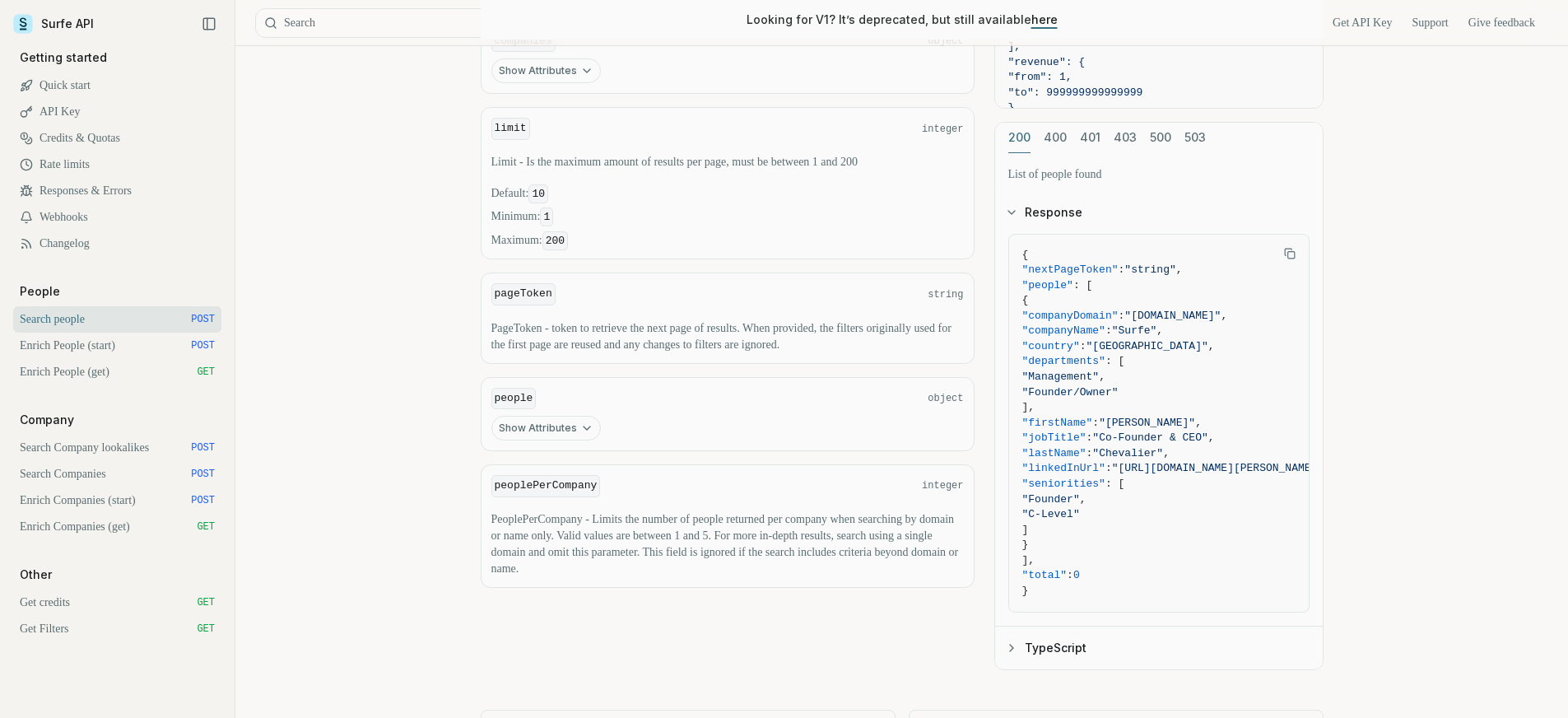
scroll to position [816, 0]
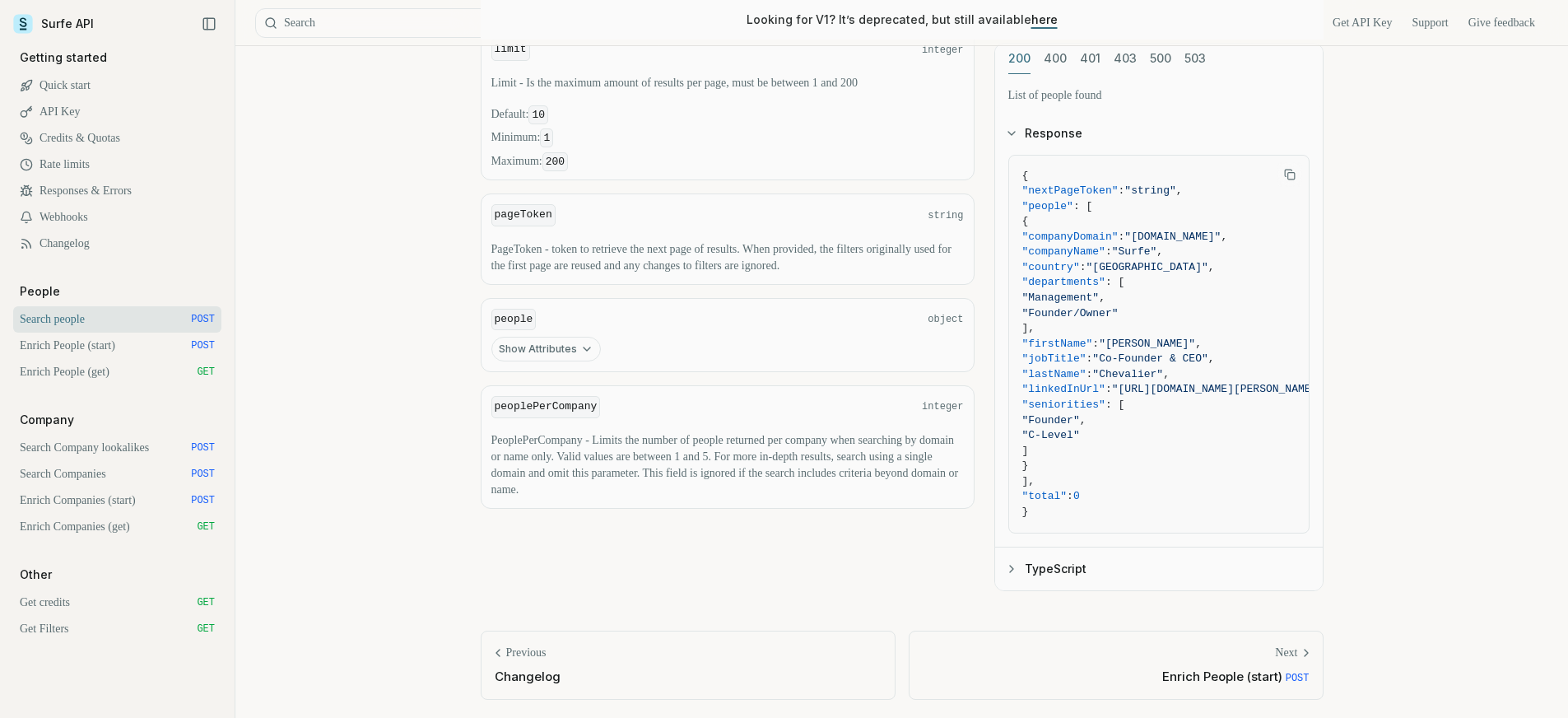
click at [103, 341] on link "Enrich People (start) POST" at bounding box center [117, 345] width 208 height 26
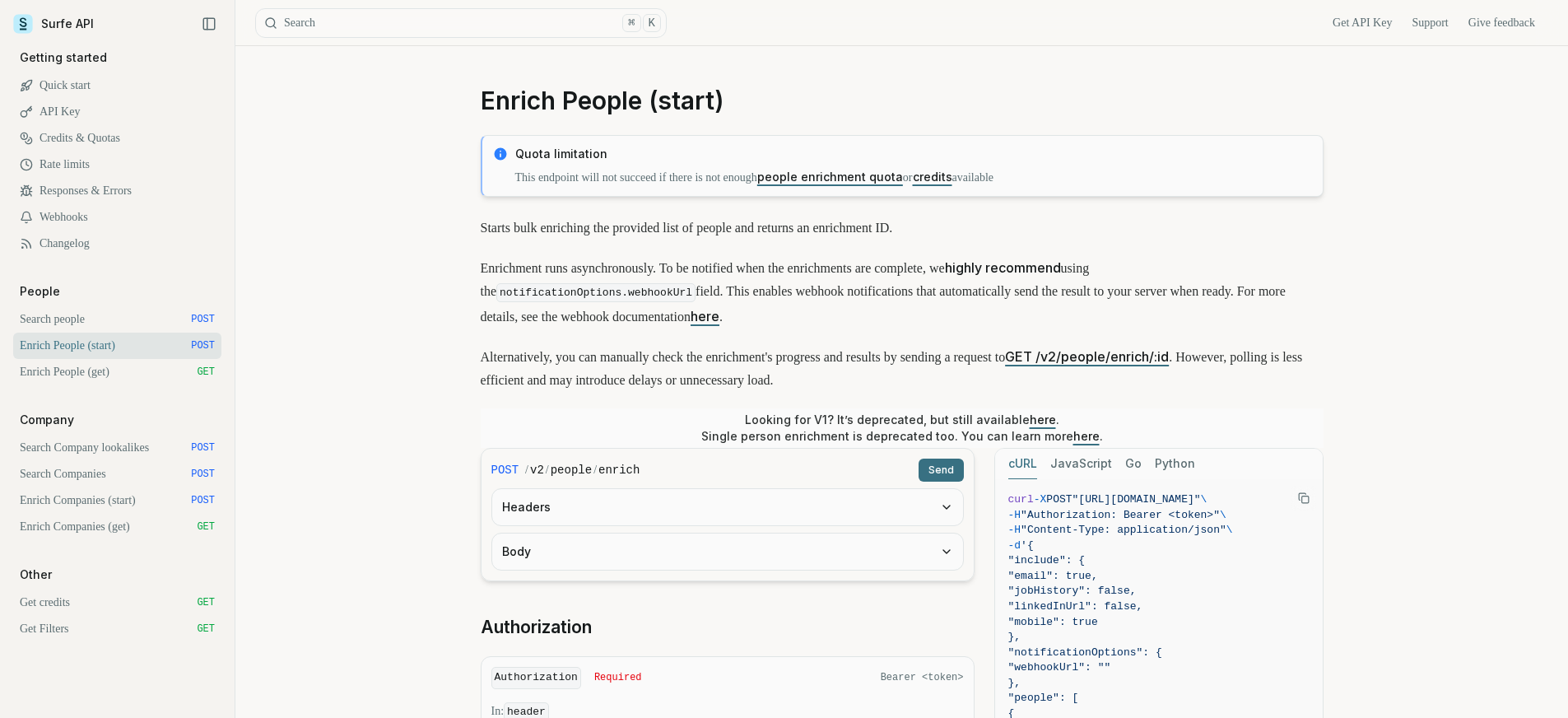
click at [95, 373] on link "Enrich People (get) GET" at bounding box center [117, 372] width 208 height 26
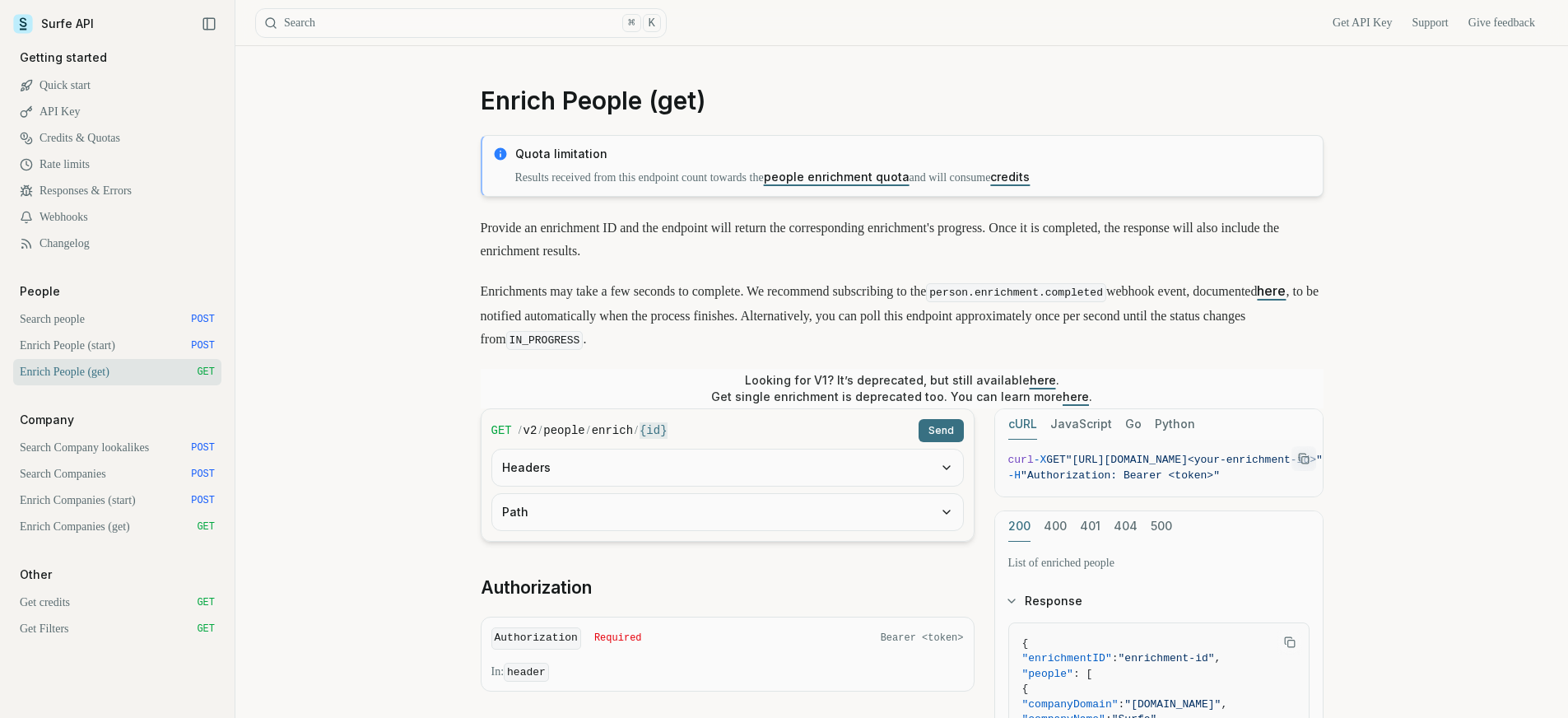
click at [140, 343] on link "Enrich People (start) POST" at bounding box center [117, 345] width 208 height 26
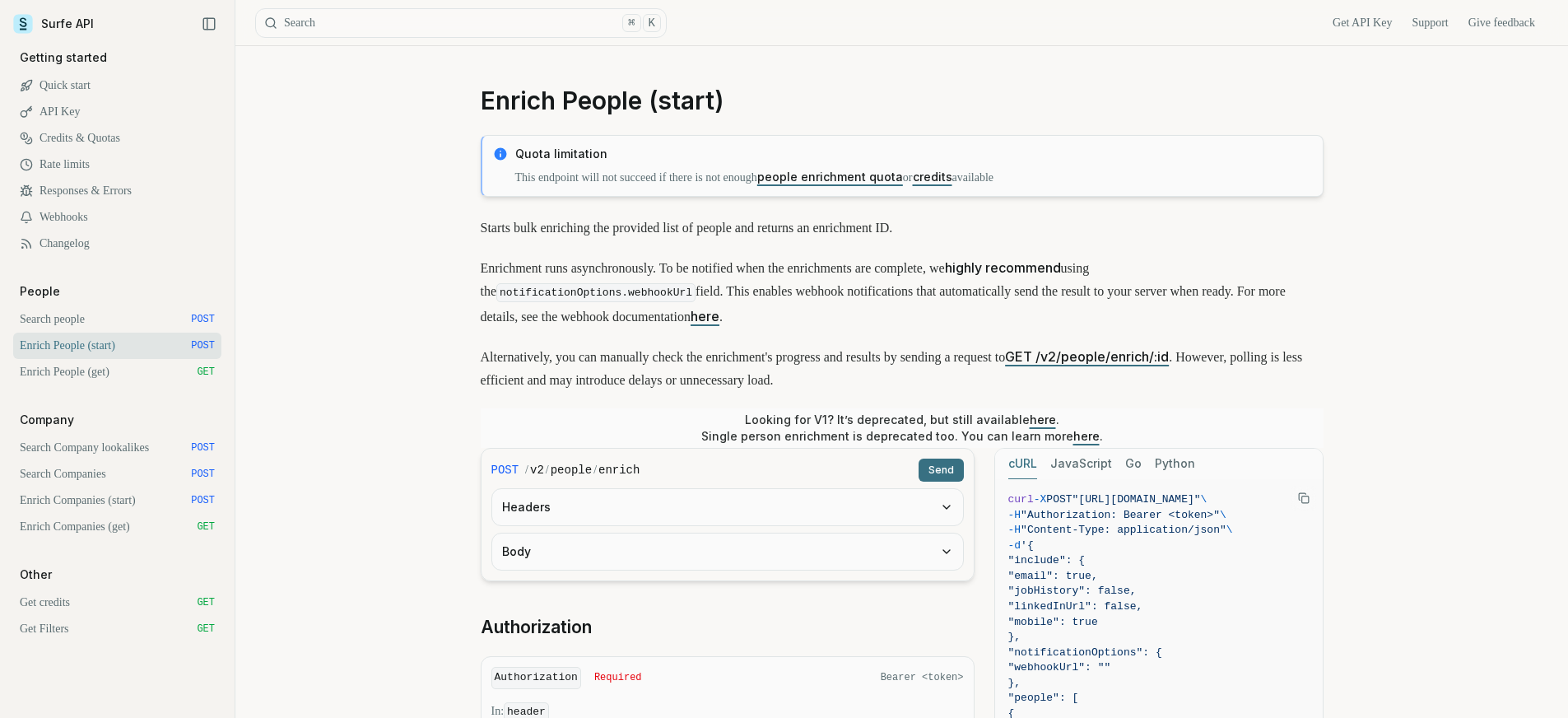
click at [111, 326] on link "Search people POST" at bounding box center [117, 319] width 208 height 26
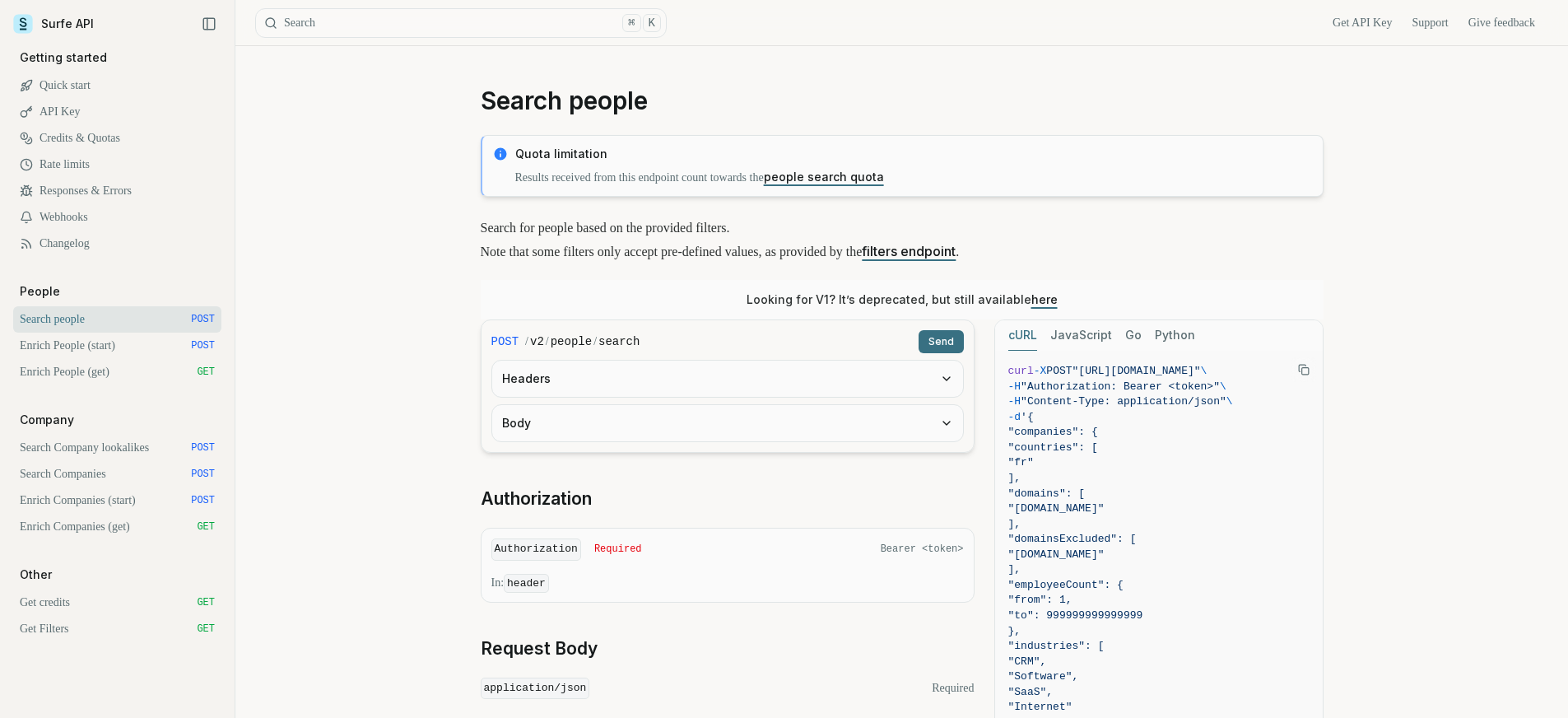
click at [112, 376] on link "Enrich People (get) GET" at bounding box center [117, 372] width 208 height 26
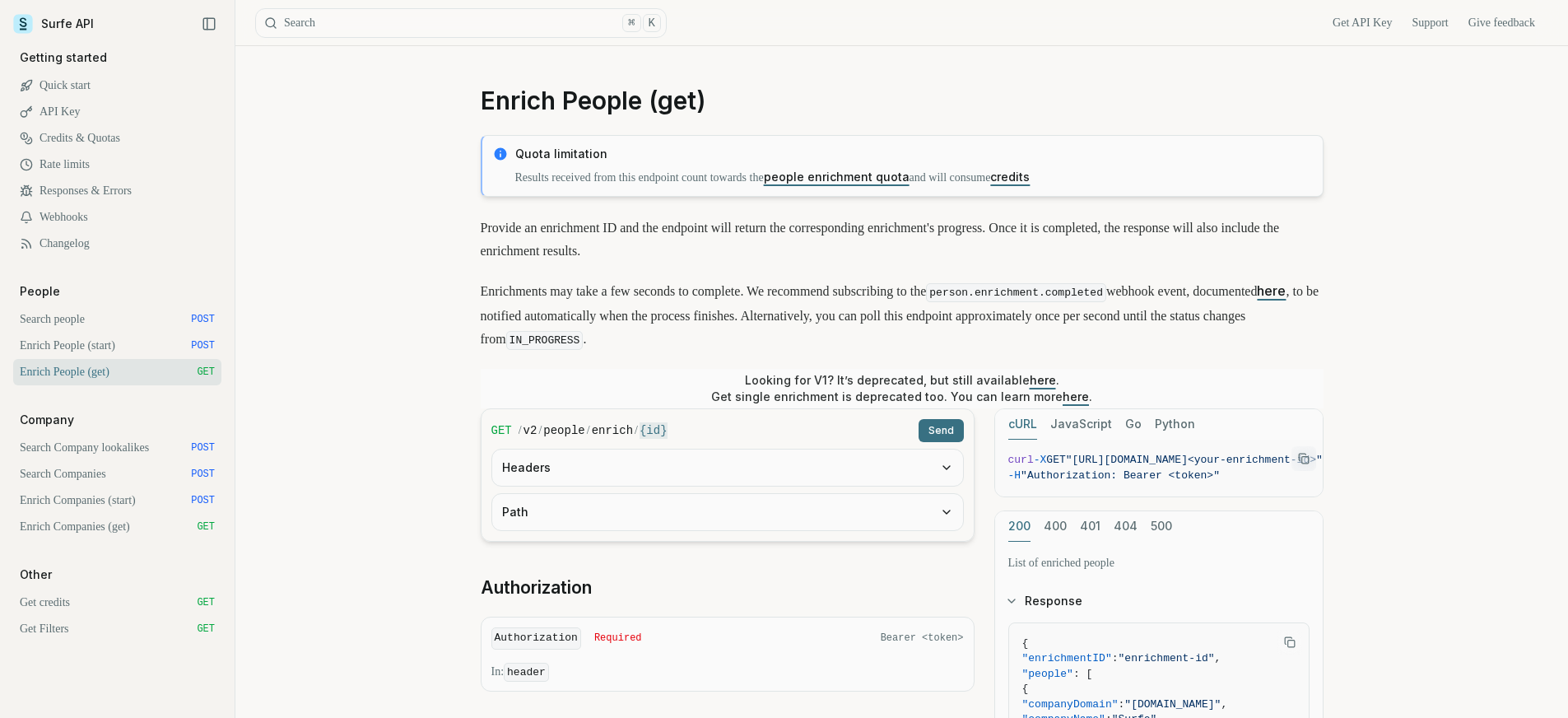
click at [115, 353] on link "Enrich People (start) POST" at bounding box center [117, 345] width 208 height 26
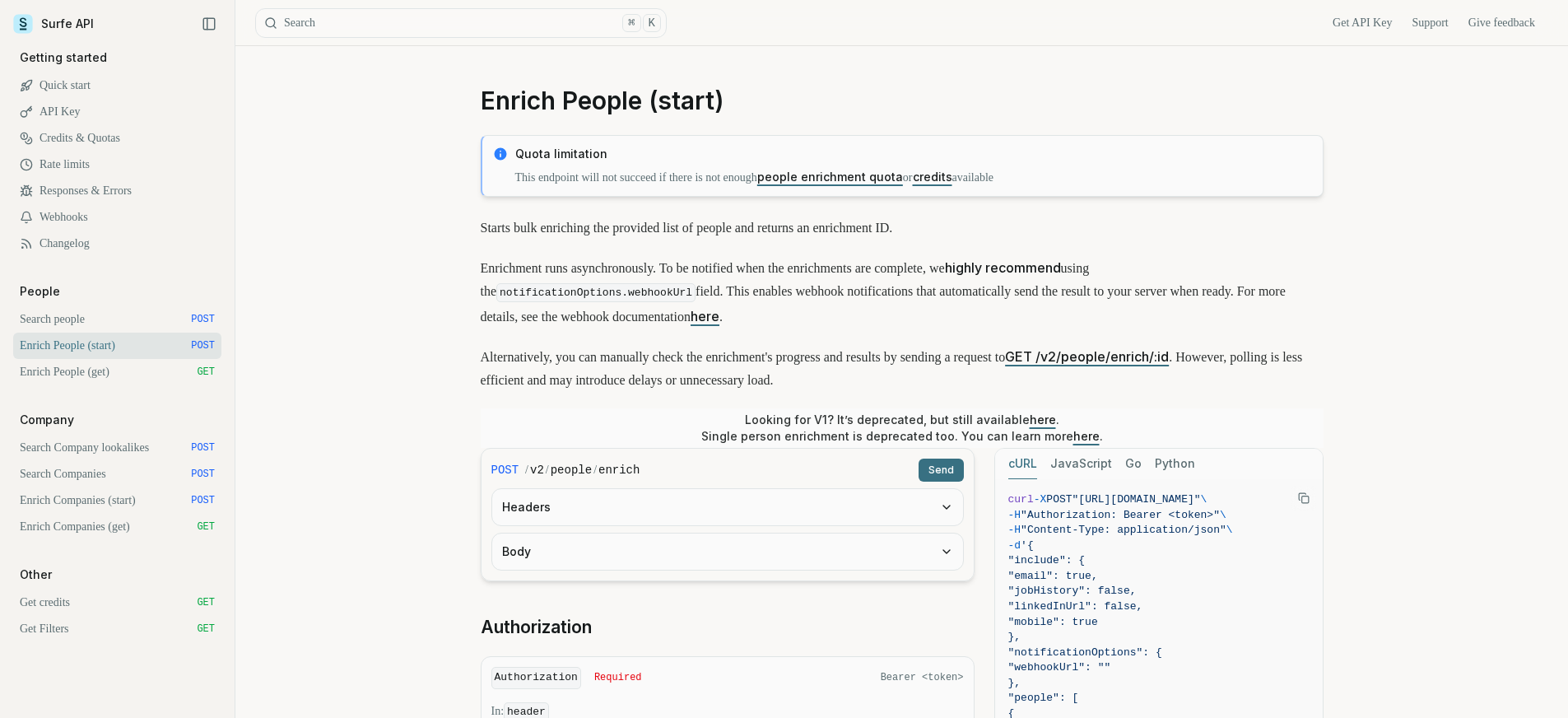
click at [54, 376] on link "Enrich People (get) GET" at bounding box center [117, 372] width 208 height 26
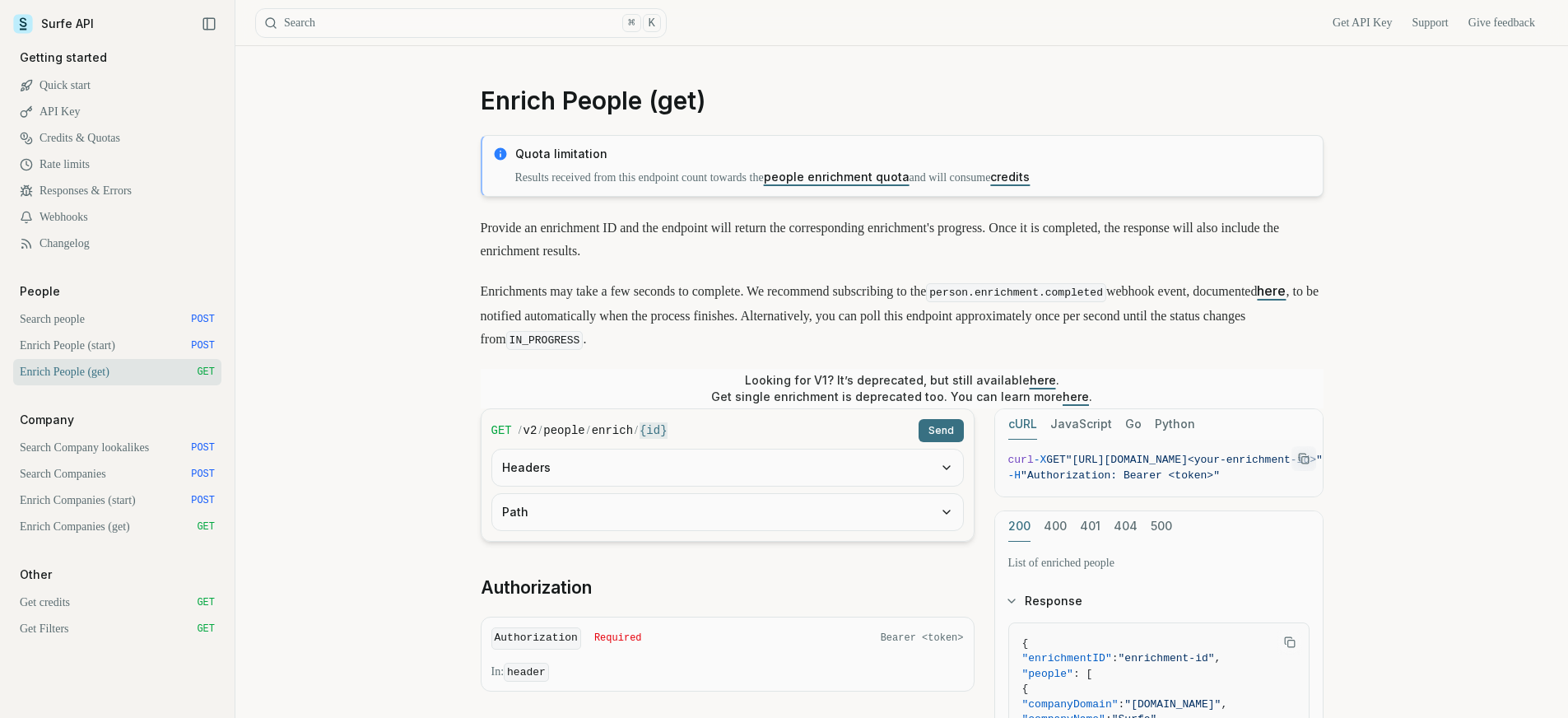
click at [148, 375] on link "Enrich People (get) GET" at bounding box center [117, 372] width 208 height 26
click at [111, 373] on link "Enrich People (get) GET" at bounding box center [117, 372] width 208 height 26
click at [1128, 381] on div "Looking for V1? It’s deprecated, but still available here . Get single enrichme…" at bounding box center [902, 388] width 843 height 39
click at [176, 379] on link "Enrich People (get) GET" at bounding box center [117, 372] width 208 height 26
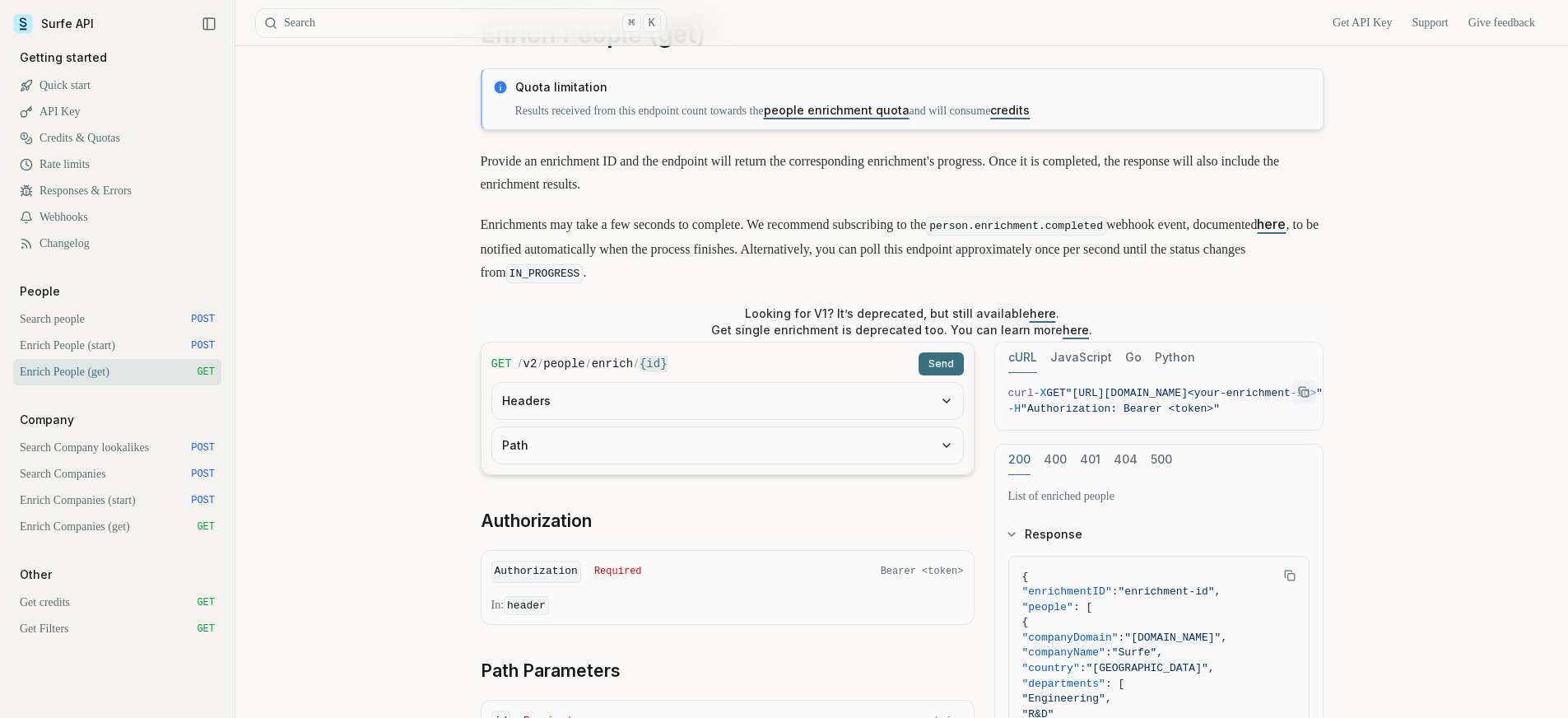
scroll to position [143, 0]
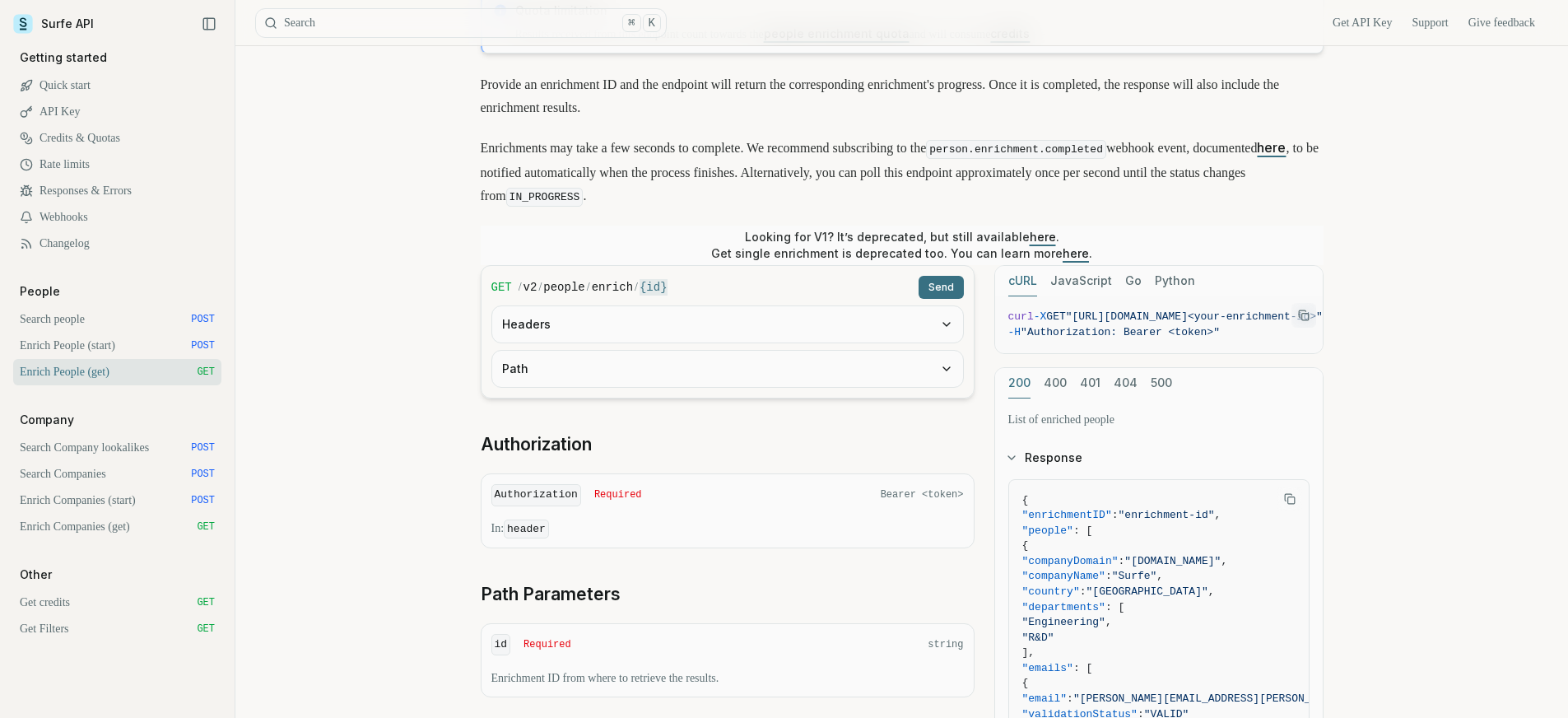
click at [1078, 285] on button "JavaScript" at bounding box center [1081, 282] width 62 height 31
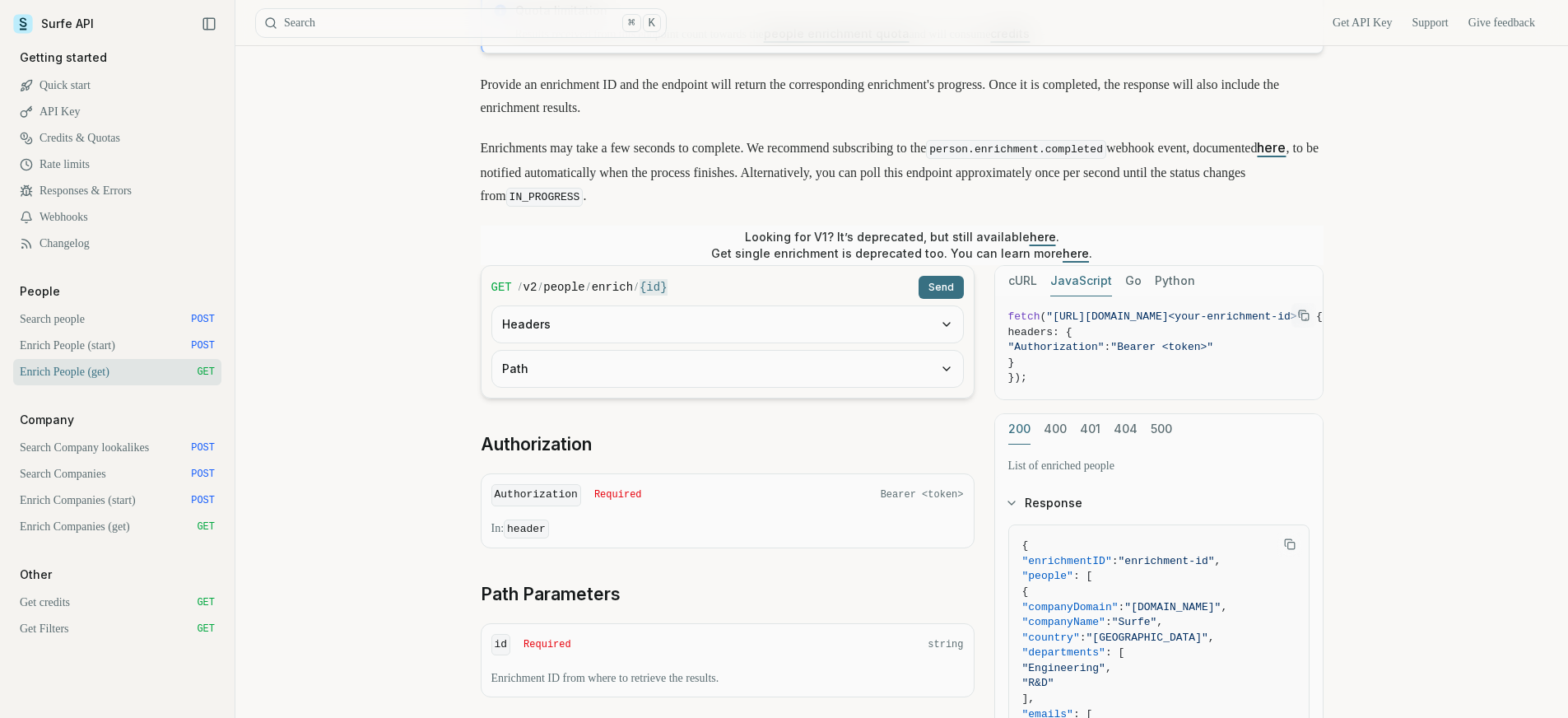
click at [1031, 283] on button "cURL" at bounding box center [1023, 282] width 29 height 31
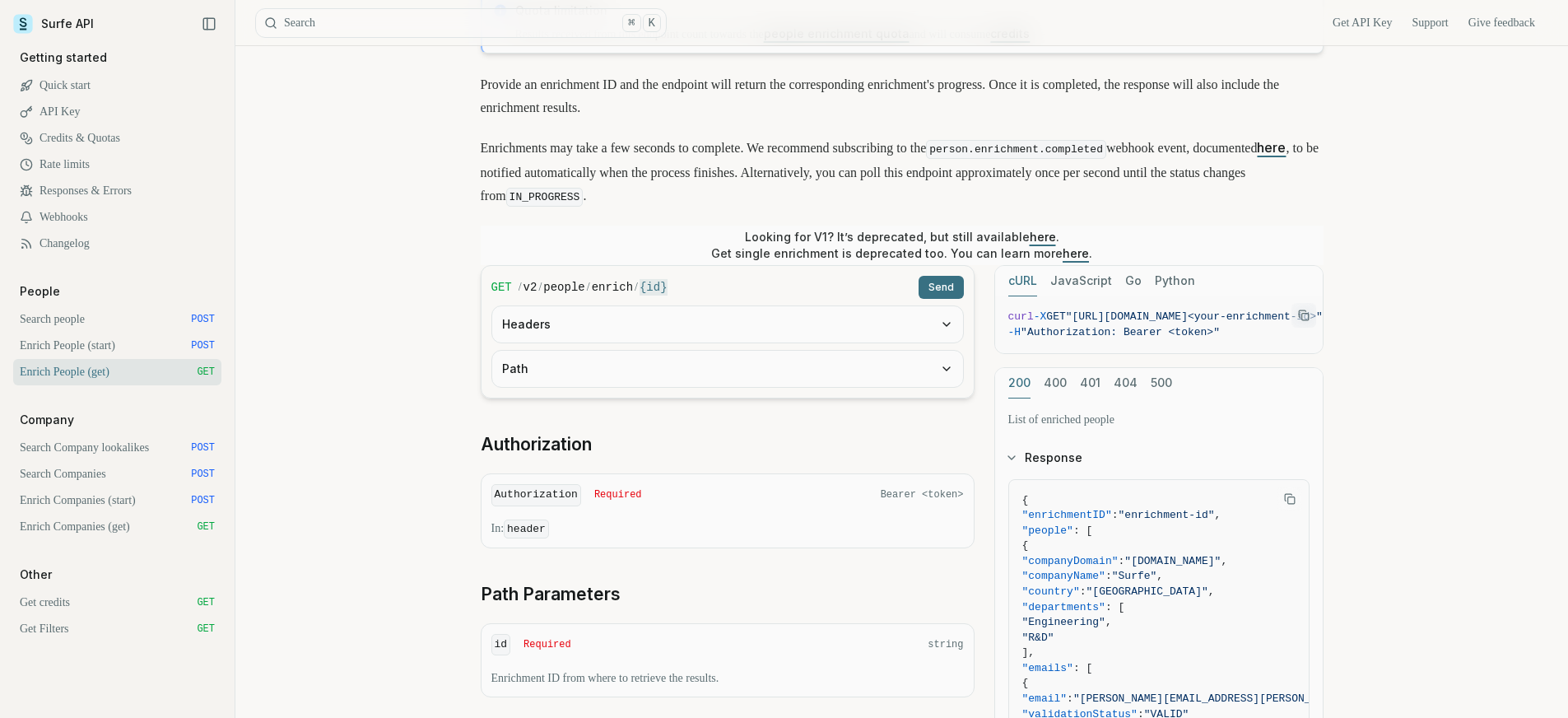
click at [93, 342] on link "Enrich People (start) POST" at bounding box center [117, 345] width 208 height 26
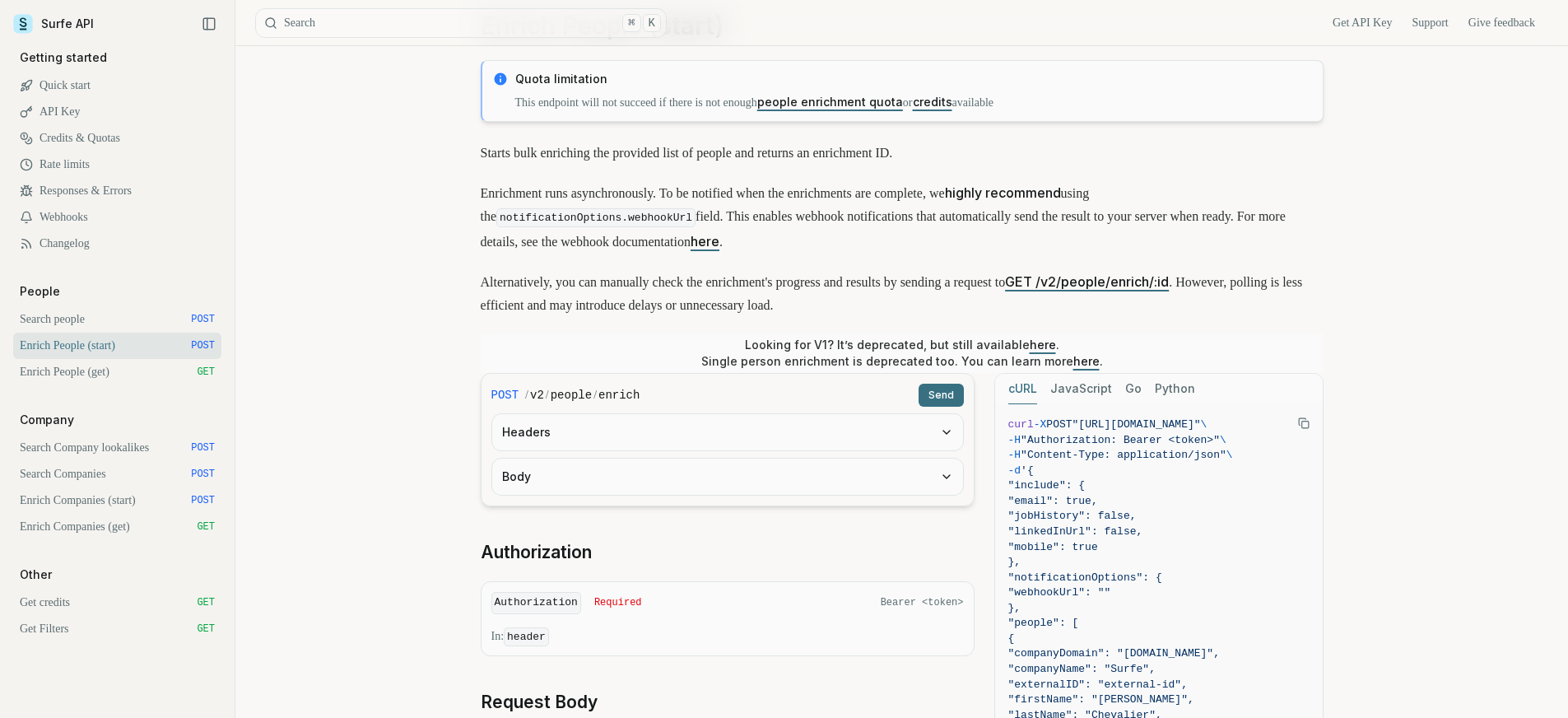
scroll to position [151, 0]
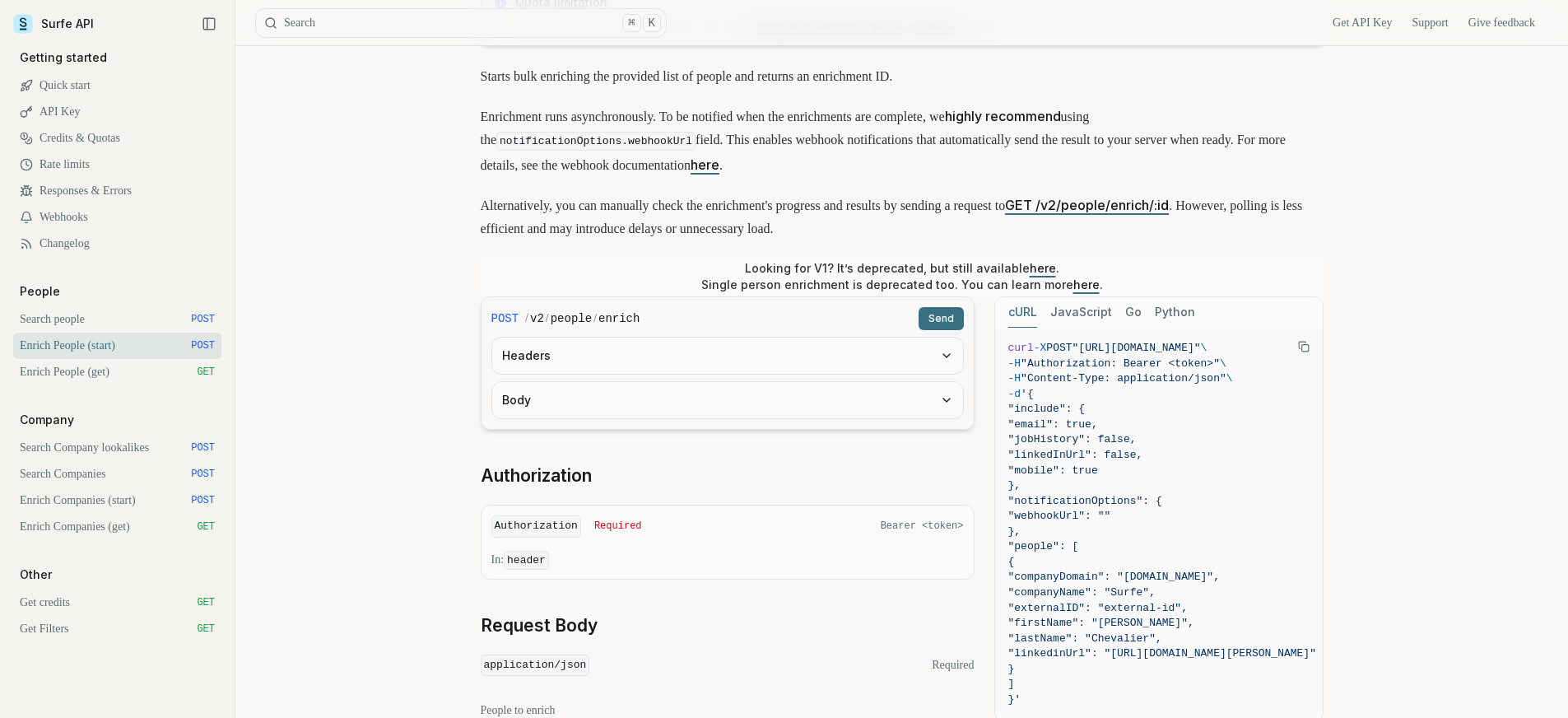
click at [1309, 345] on icon "Copy Text" at bounding box center [1304, 347] width 12 height 12
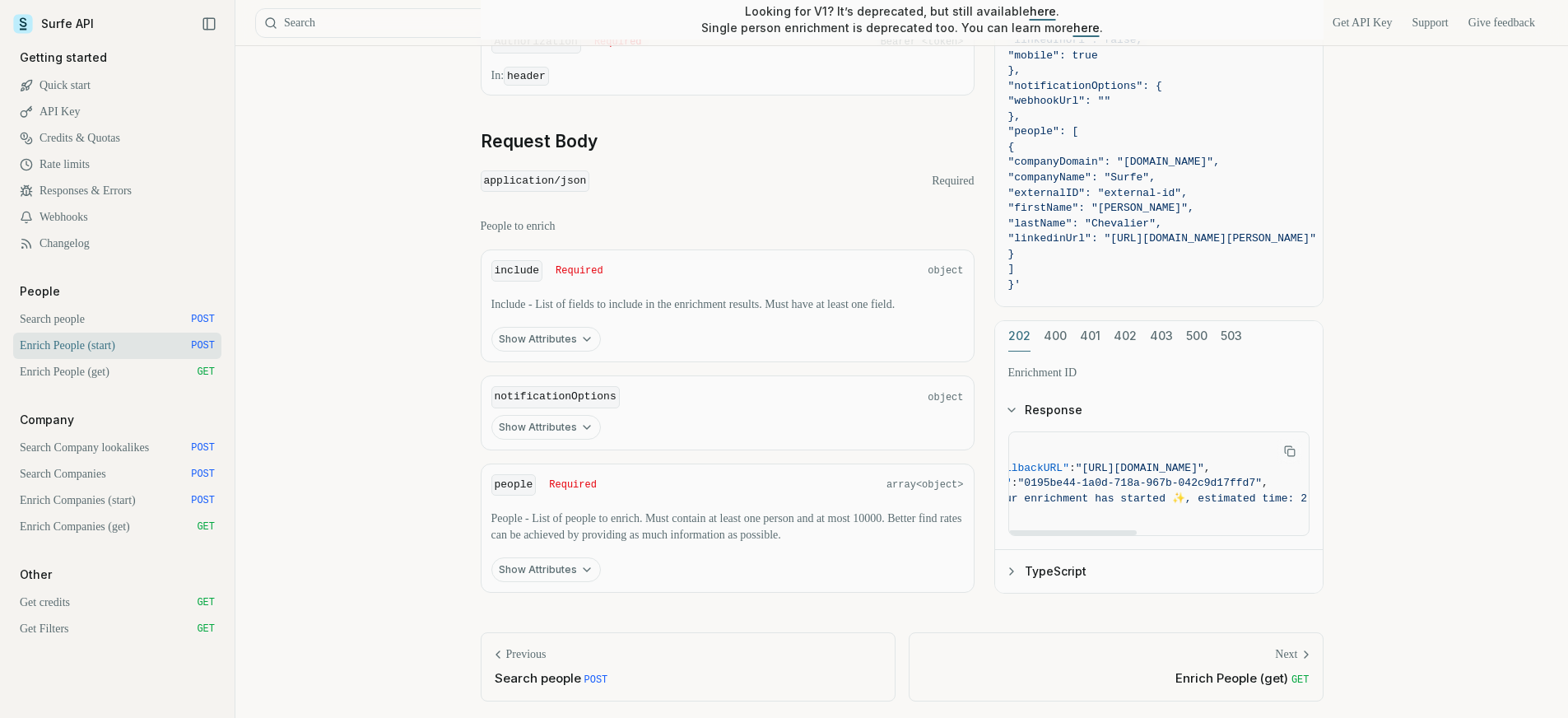
scroll to position [0, 0]
click at [1095, 530] on div at bounding box center [1073, 532] width 128 height 5
click at [1007, 559] on button "TypeScript" at bounding box center [1159, 570] width 328 height 43
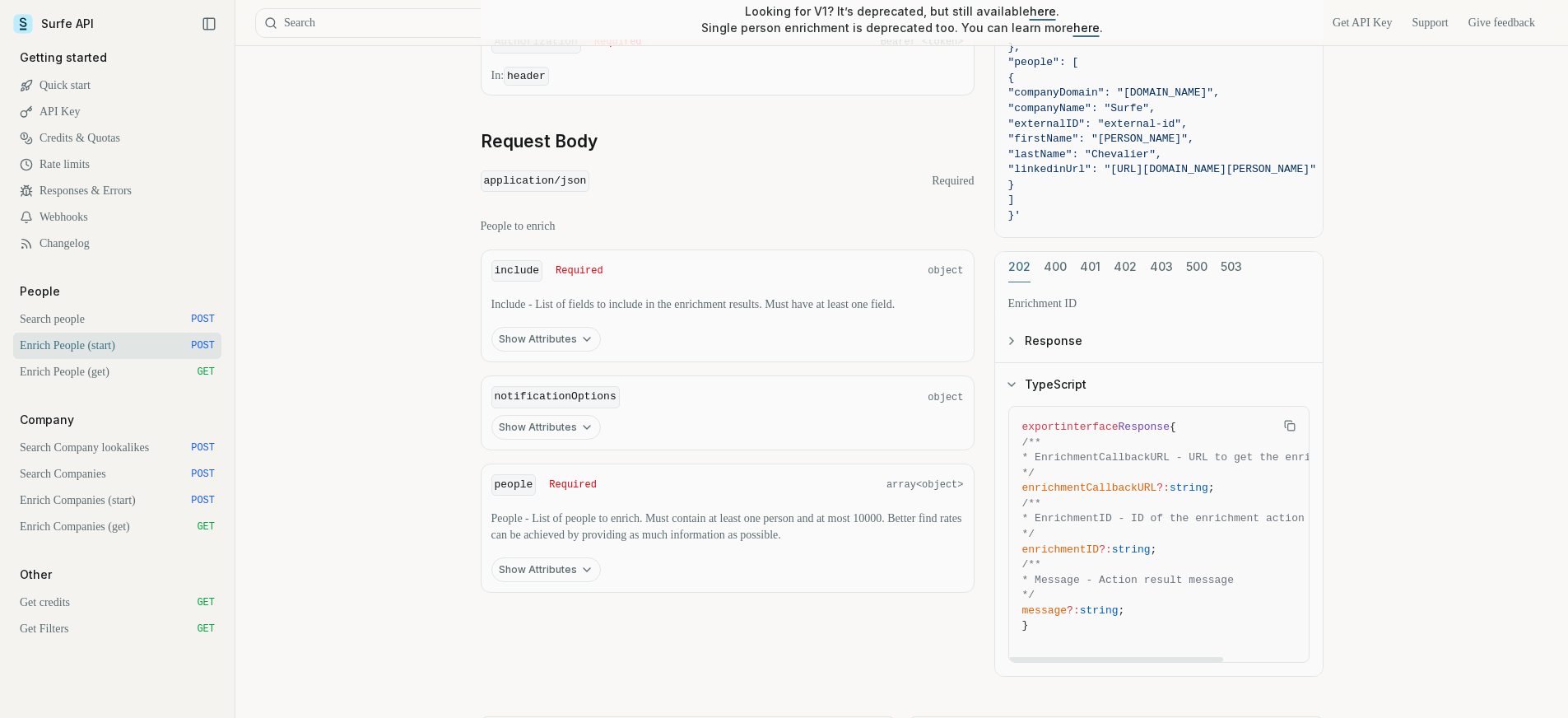
click at [1015, 385] on icon "button" at bounding box center [1011, 384] width 13 height 13
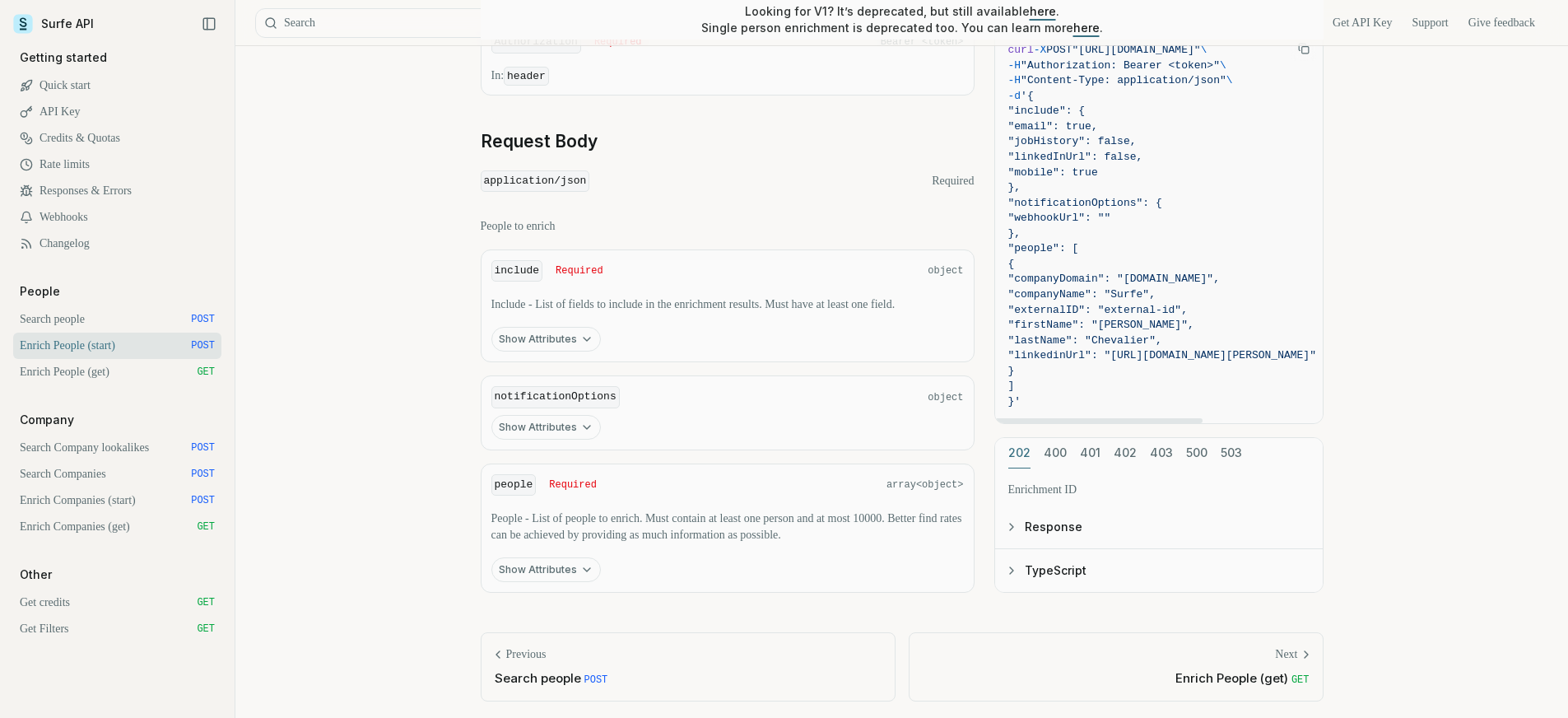
click at [1015, 530] on button "Response" at bounding box center [1159, 527] width 328 height 43
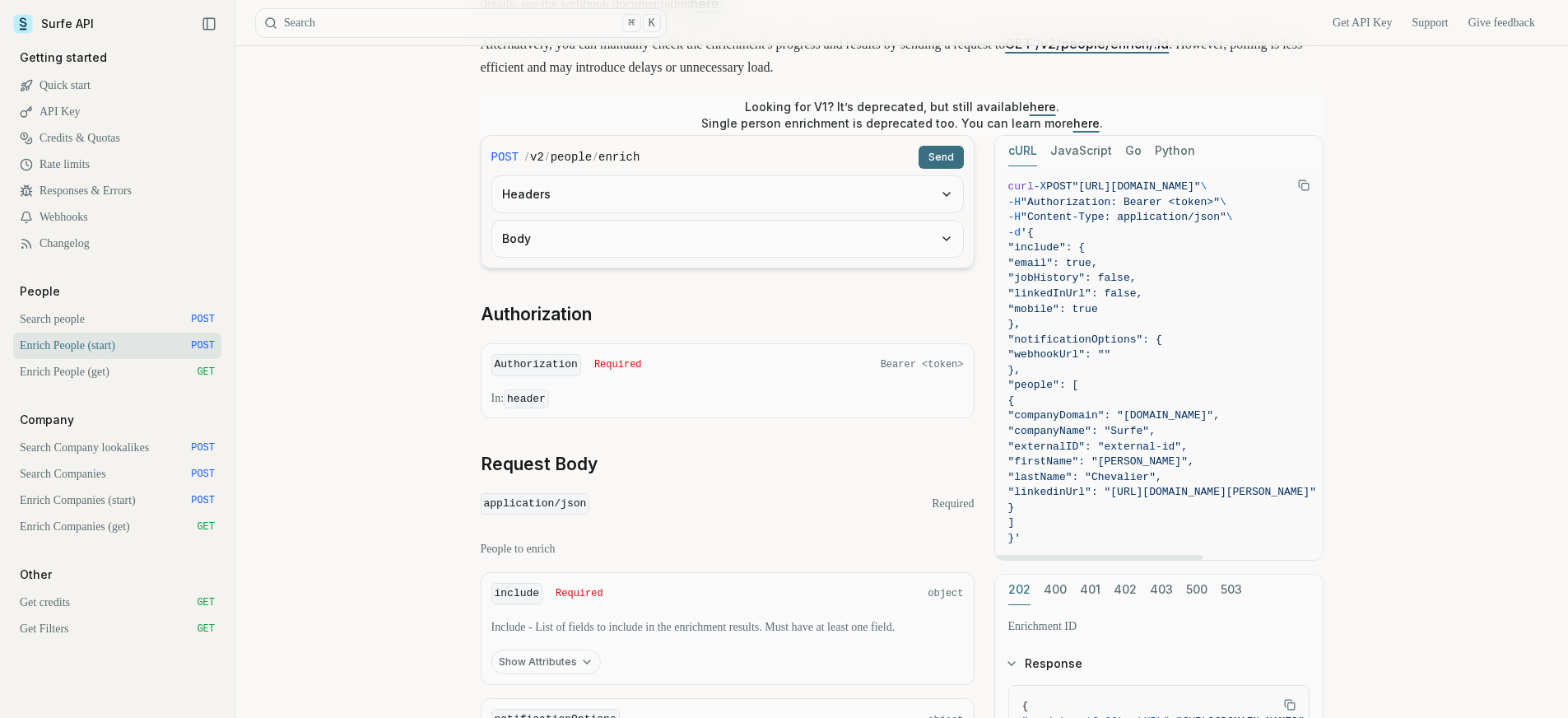
scroll to position [327, 0]
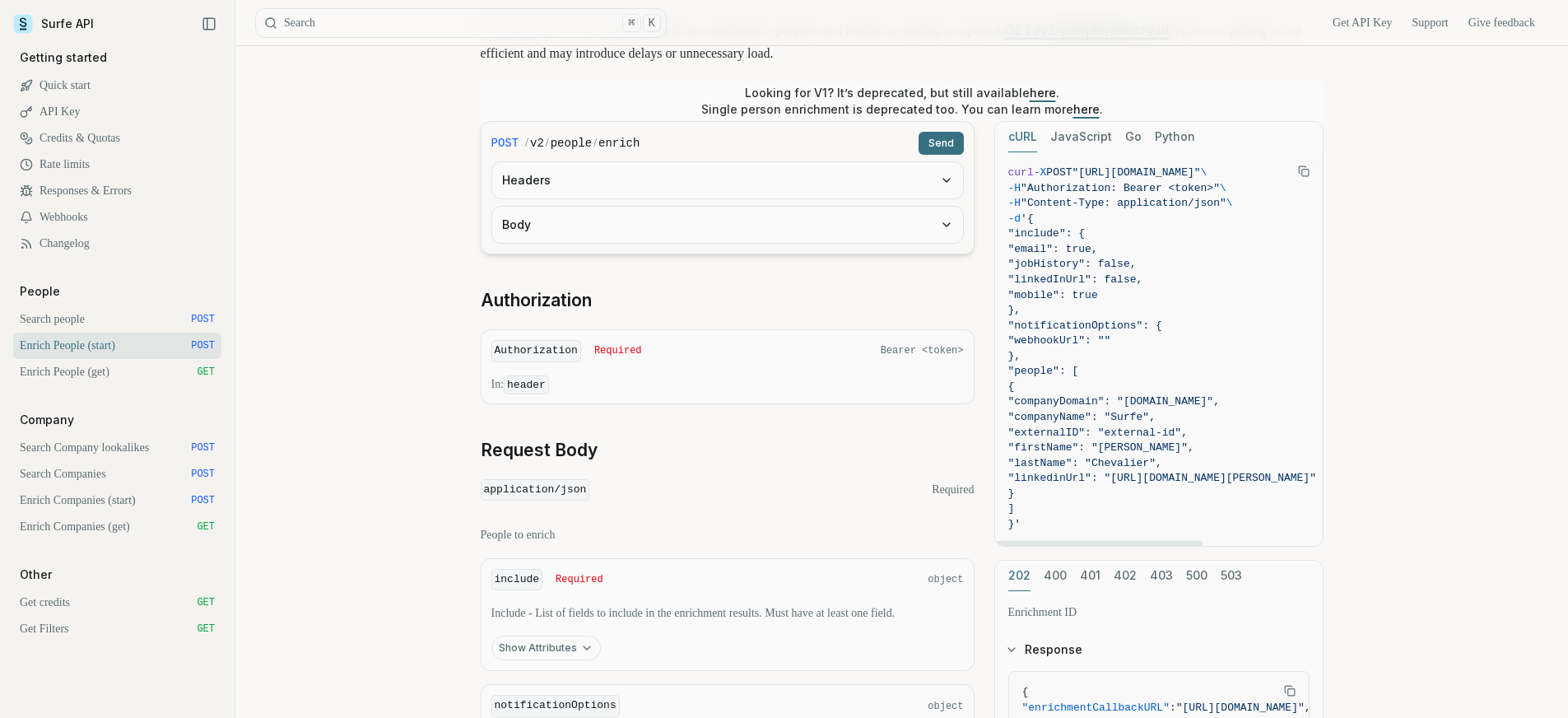
click at [122, 317] on link "Search people POST" at bounding box center [117, 319] width 208 height 26
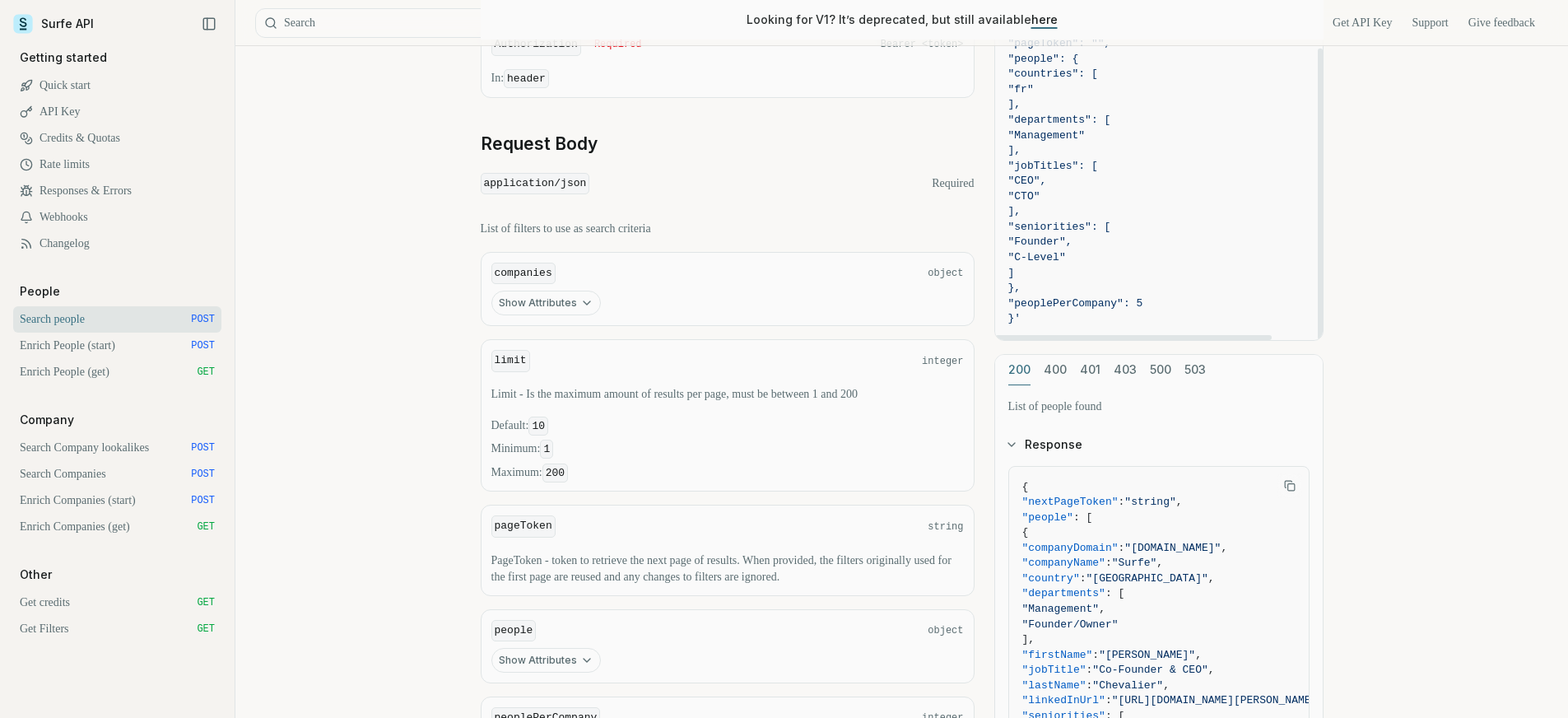
scroll to position [596, 0]
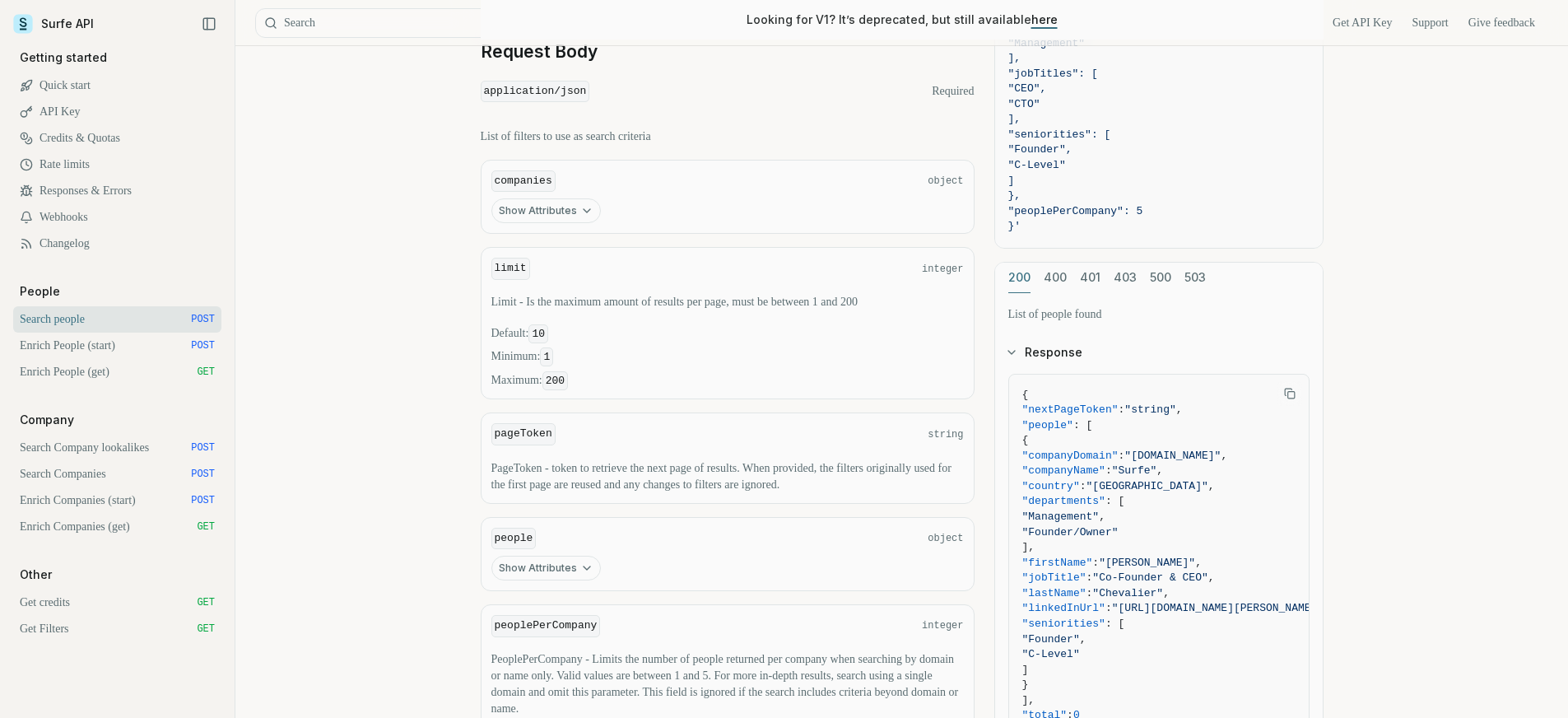
click at [88, 353] on link "Enrich People (start) POST" at bounding box center [117, 345] width 208 height 26
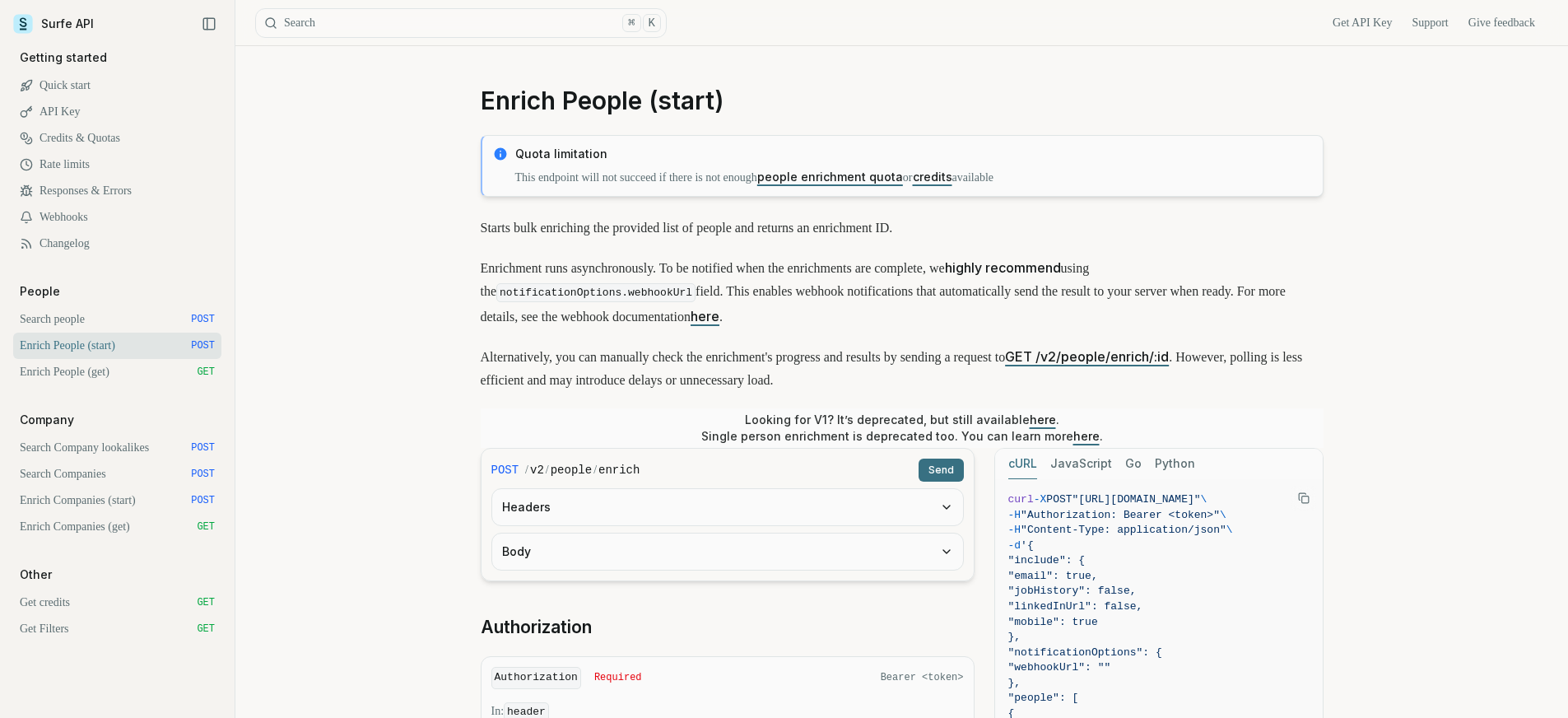
click at [93, 374] on link "Enrich People (get) GET" at bounding box center [117, 372] width 208 height 26
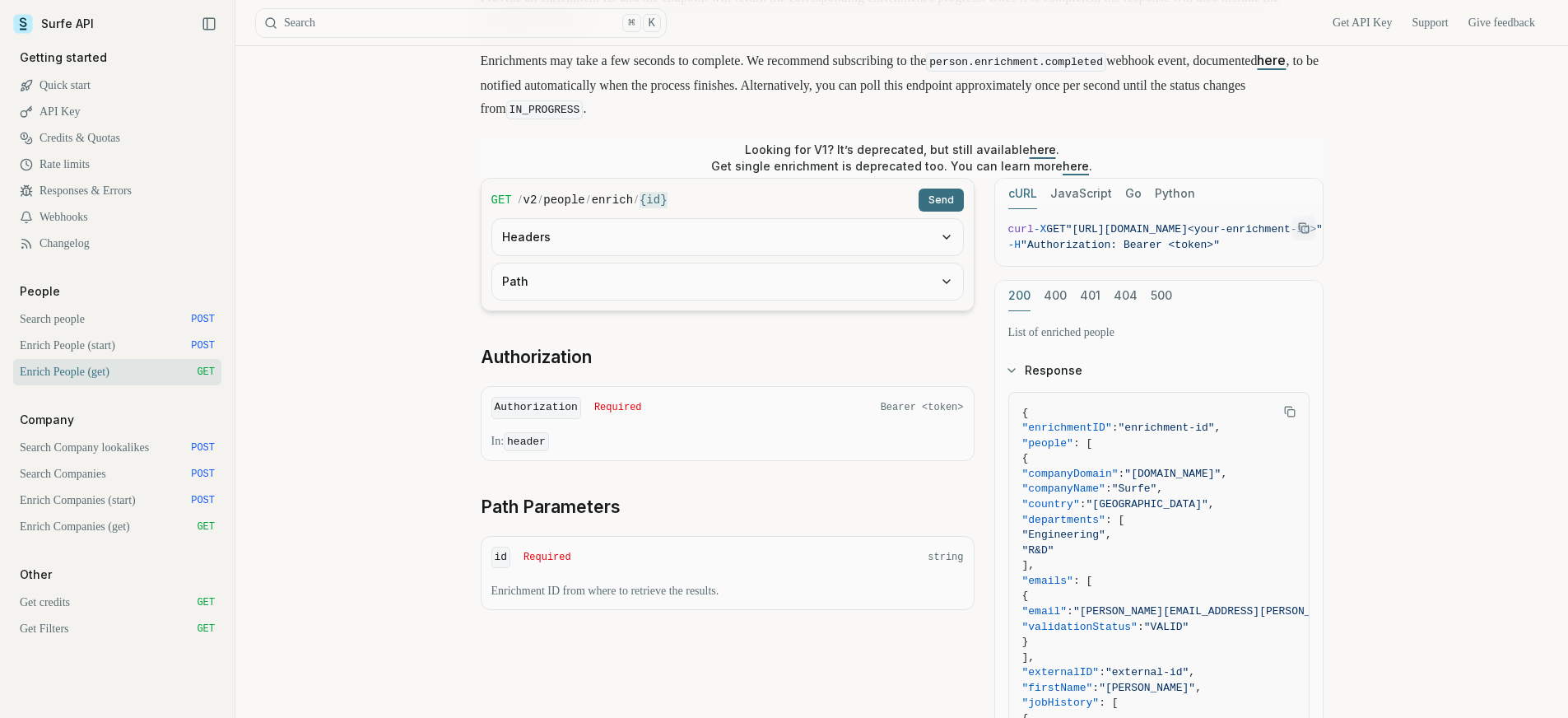
scroll to position [309, 0]
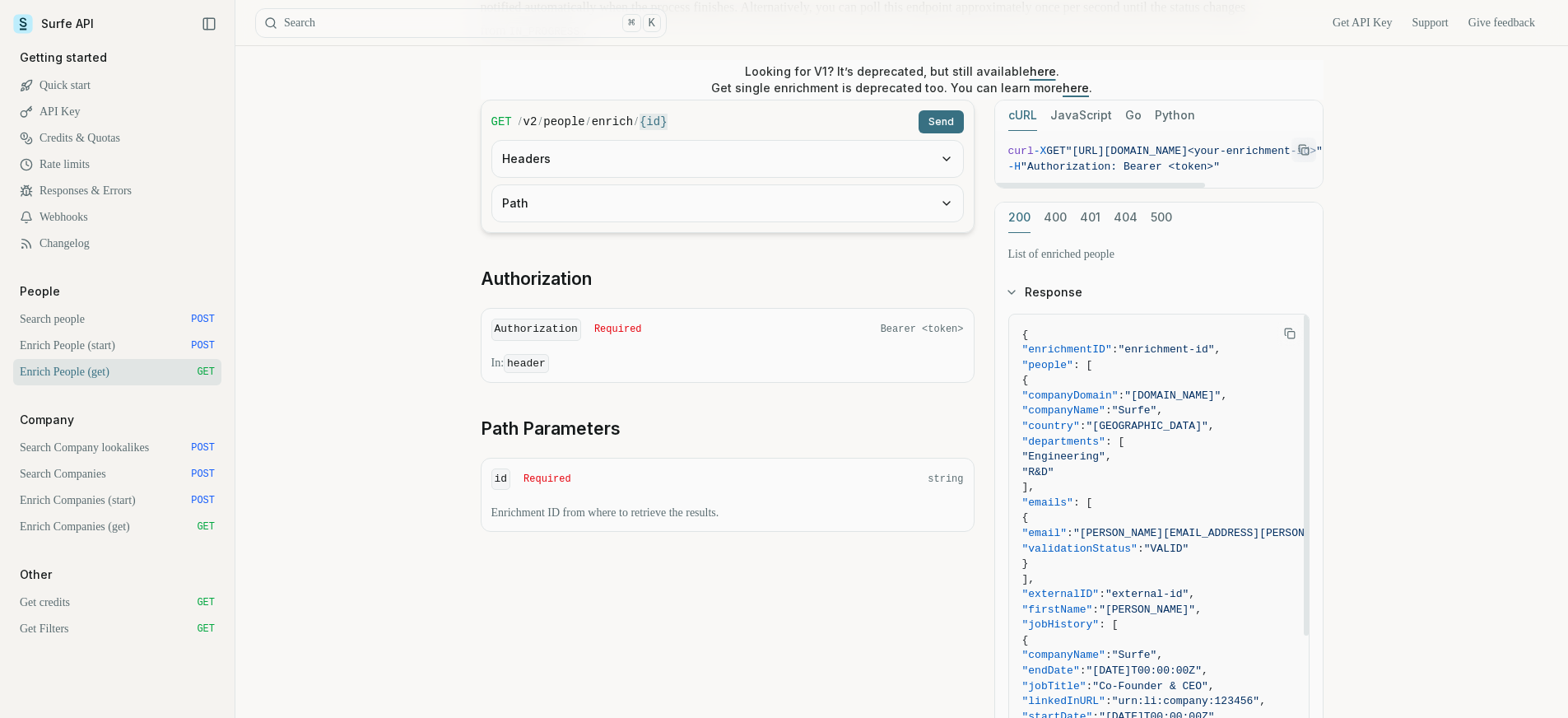
click at [1257, 156] on span "curl -X GET "[URL][DOMAIN_NAME]<your-enrichment-id>" \" at bounding box center [1168, 151] width 321 height 15
drag, startPoint x: 1236, startPoint y: 149, endPoint x: 1313, endPoint y: 154, distance: 77.2
click at [1360, 160] on article "Enrich People (get) Quota limitation Results received from this endpoint count …" at bounding box center [903, 365] width 922 height 1256
drag, startPoint x: 1280, startPoint y: 150, endPoint x: 1342, endPoint y: 148, distance: 62.0
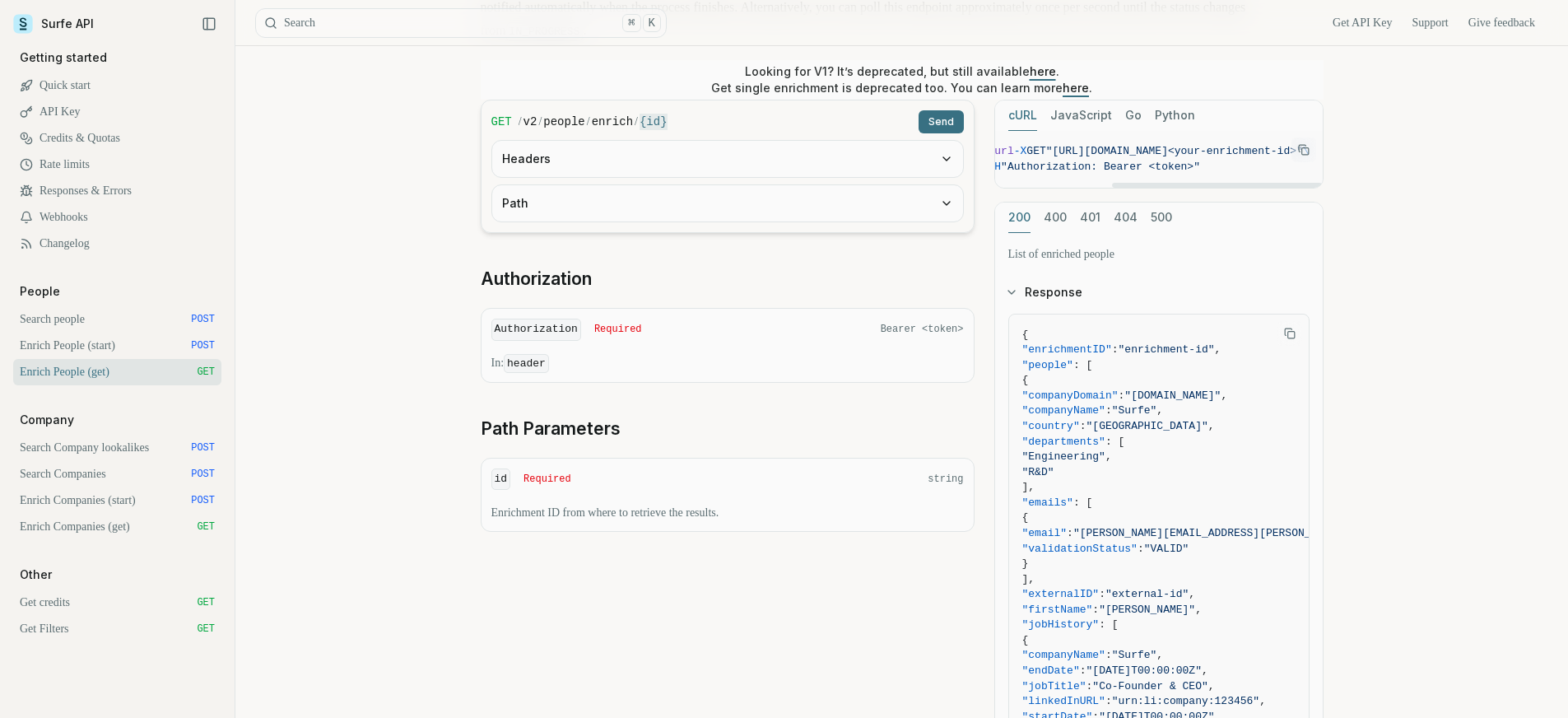
click at [1342, 148] on article "Enrich People (get) Quota limitation Results received from this endpoint count …" at bounding box center [903, 365] width 922 height 1256
click at [1215, 150] on span ""[URL][DOMAIN_NAME]<your-enrichment-id>"" at bounding box center [1175, 151] width 257 height 13
click at [1290, 147] on span ""[URL][DOMAIN_NAME]<your-enrichment-id>"" at bounding box center [1175, 151] width 257 height 13
click at [975, 151] on div "GET / v2 / people / enrich / {id} Send Headers Path Authorization Authorization…" at bounding box center [902, 483] width 843 height 767
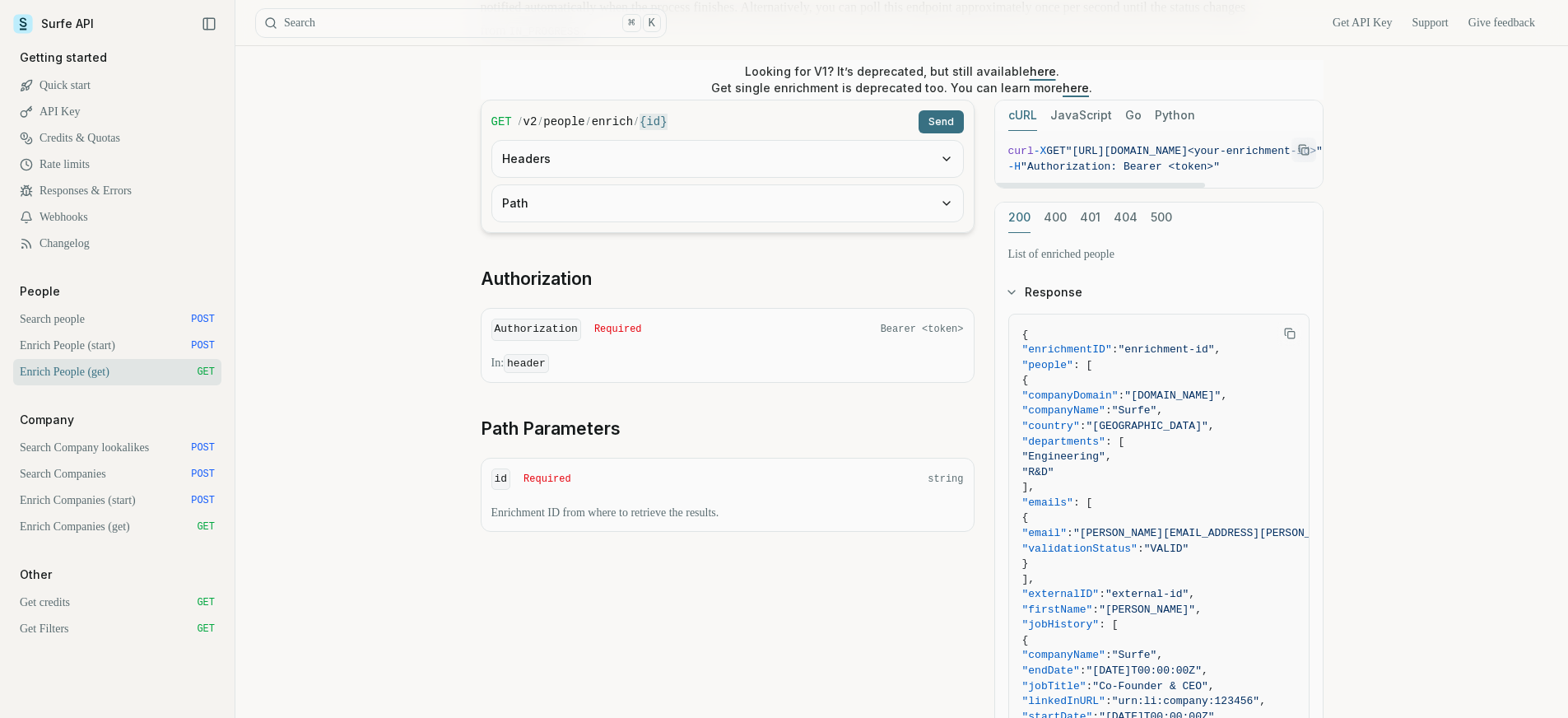
click at [860, 201] on button "Path" at bounding box center [727, 203] width 470 height 37
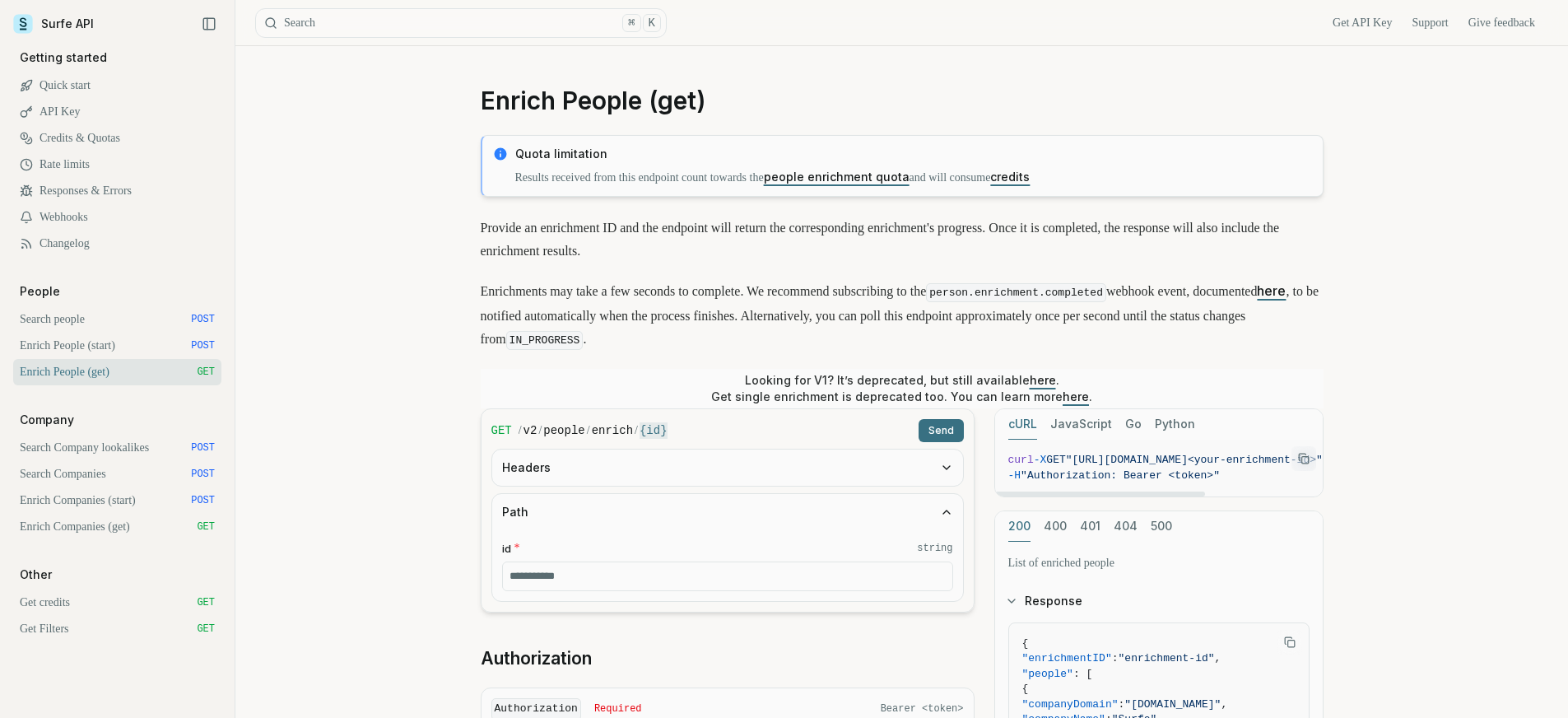
click at [1011, 463] on span "curl" at bounding box center [1021, 459] width 26 height 13
drag, startPoint x: 1012, startPoint y: 459, endPoint x: 1347, endPoint y: 461, distance: 335.0
click at [1347, 461] on article "Enrich People (get) Quota limitation Results received from this endpoint count …" at bounding box center [903, 674] width 922 height 1256
copy code "url -X GET "[URL][DOMAIN_NAME]<your-enrichment-id>" \ -H "Authorization: Bearer…"
click at [80, 111] on link "API Key" at bounding box center [117, 111] width 208 height 26
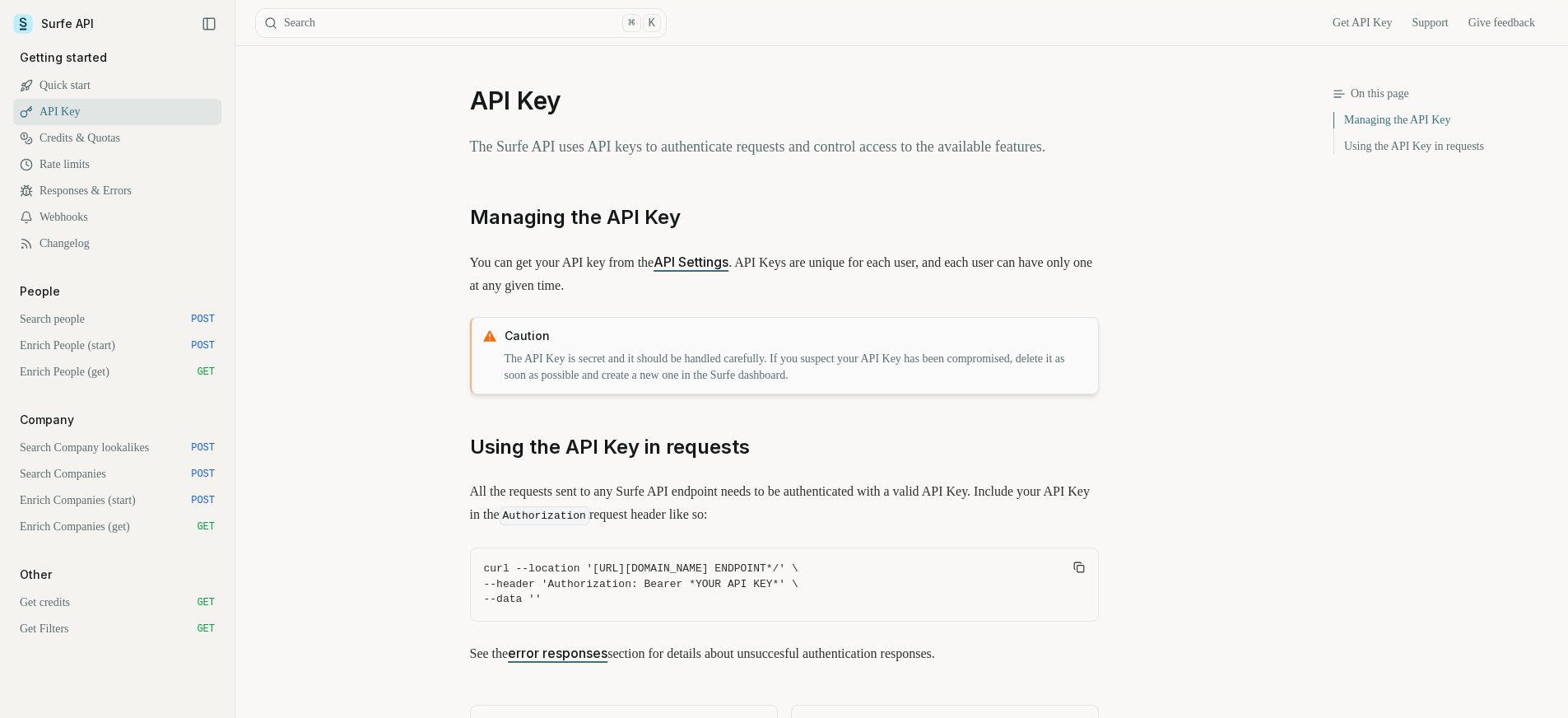
click at [715, 270] on link "API Settings" at bounding box center [691, 261] width 75 height 16
